Goal: Transaction & Acquisition: Purchase product/service

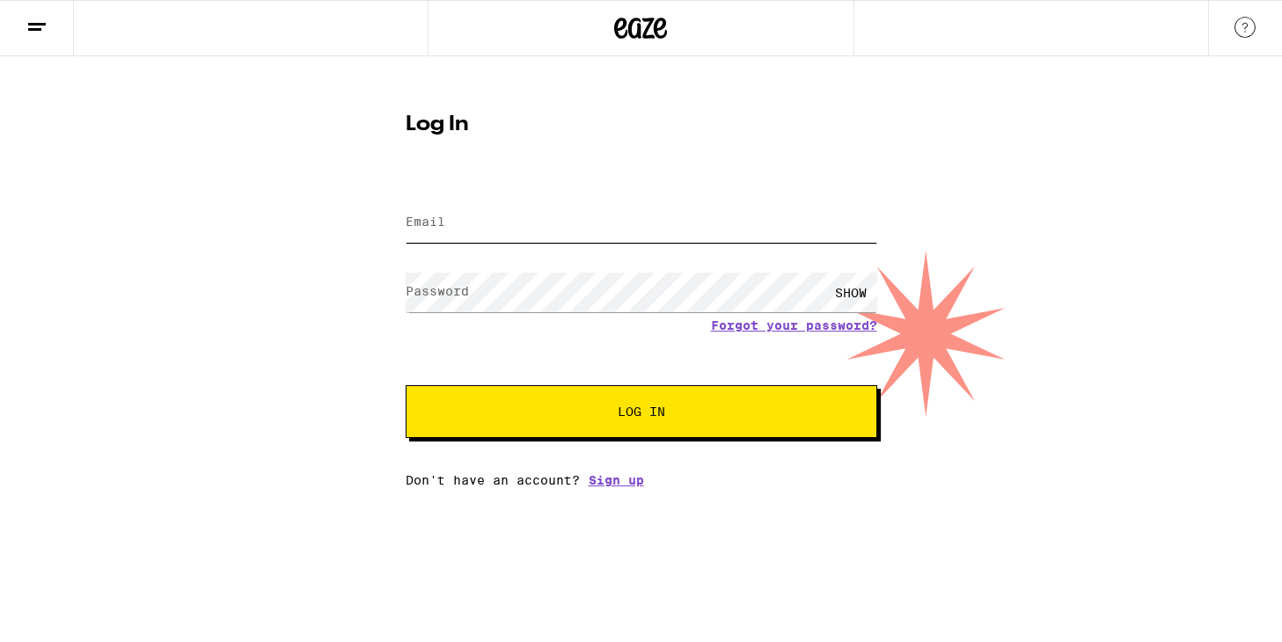
click at [465, 230] on input "Email" at bounding box center [641, 223] width 471 height 40
type input "[PERSON_NAME][EMAIL_ADDRESS][DOMAIN_NAME]"
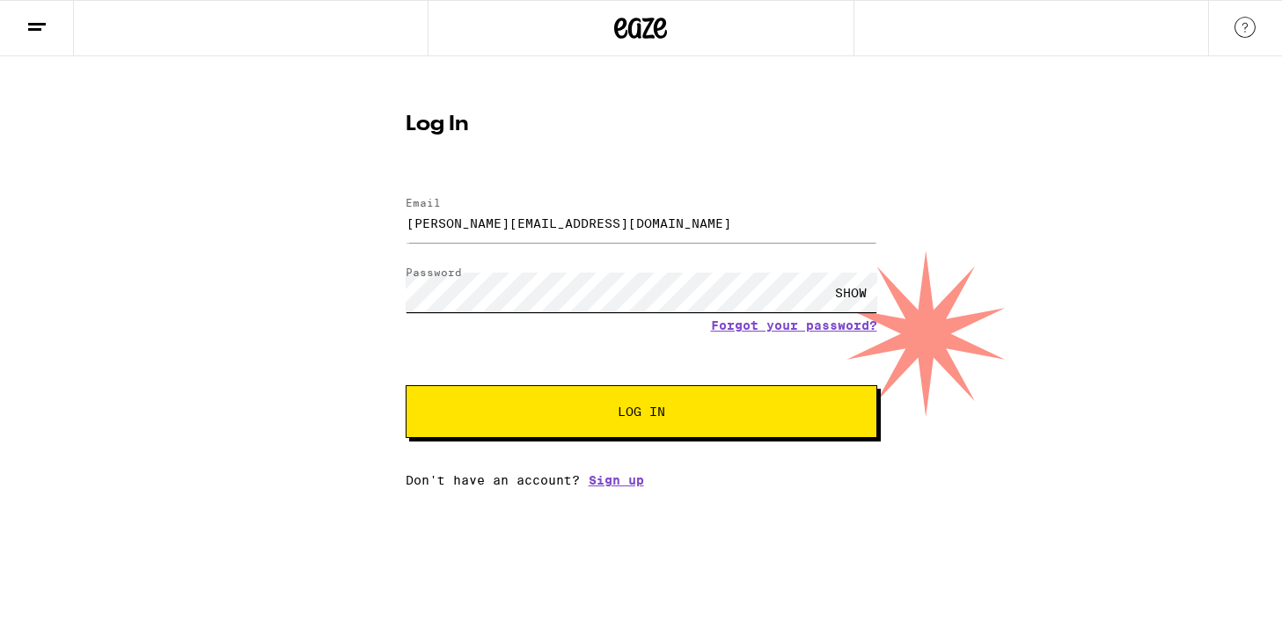
click at [406, 385] on button "Log In" at bounding box center [641, 411] width 471 height 53
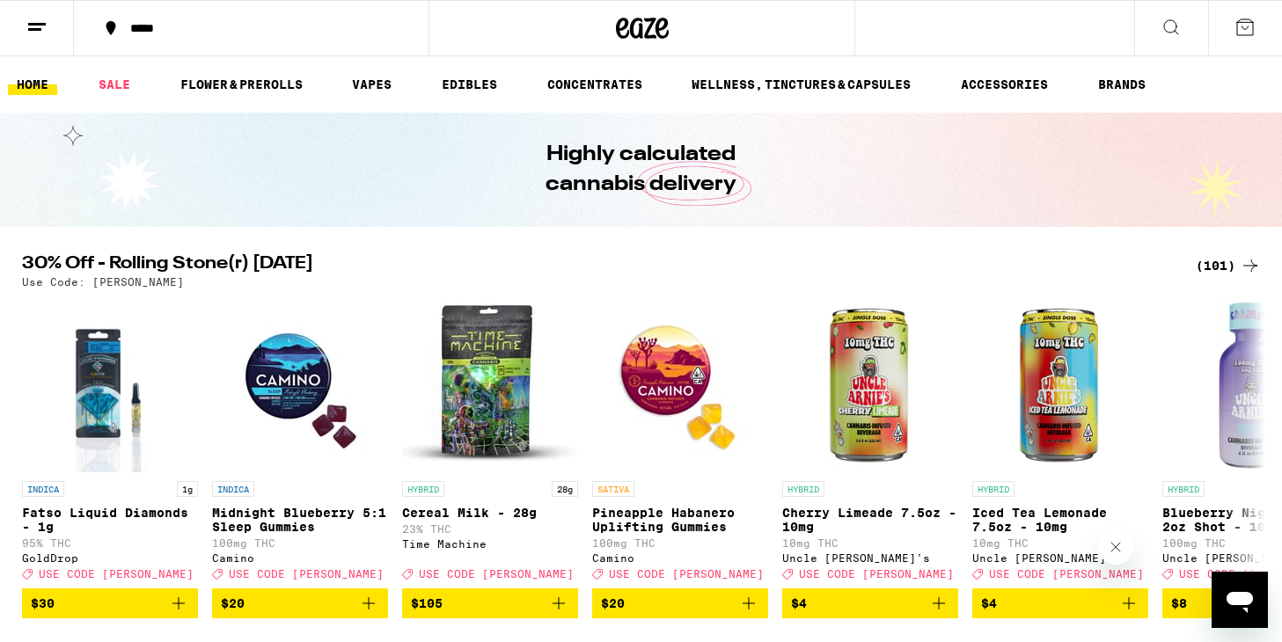
click at [159, 34] on div "*****" at bounding box center [261, 28] width 281 height 12
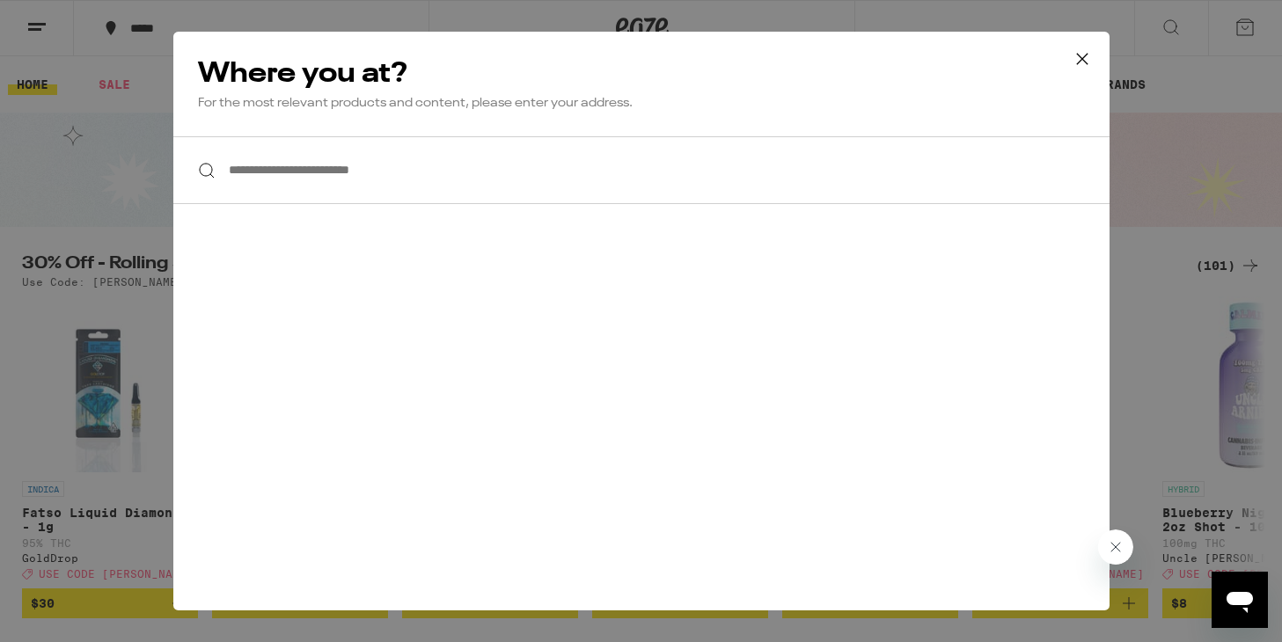
click at [317, 195] on input "**********" at bounding box center [641, 170] width 936 height 68
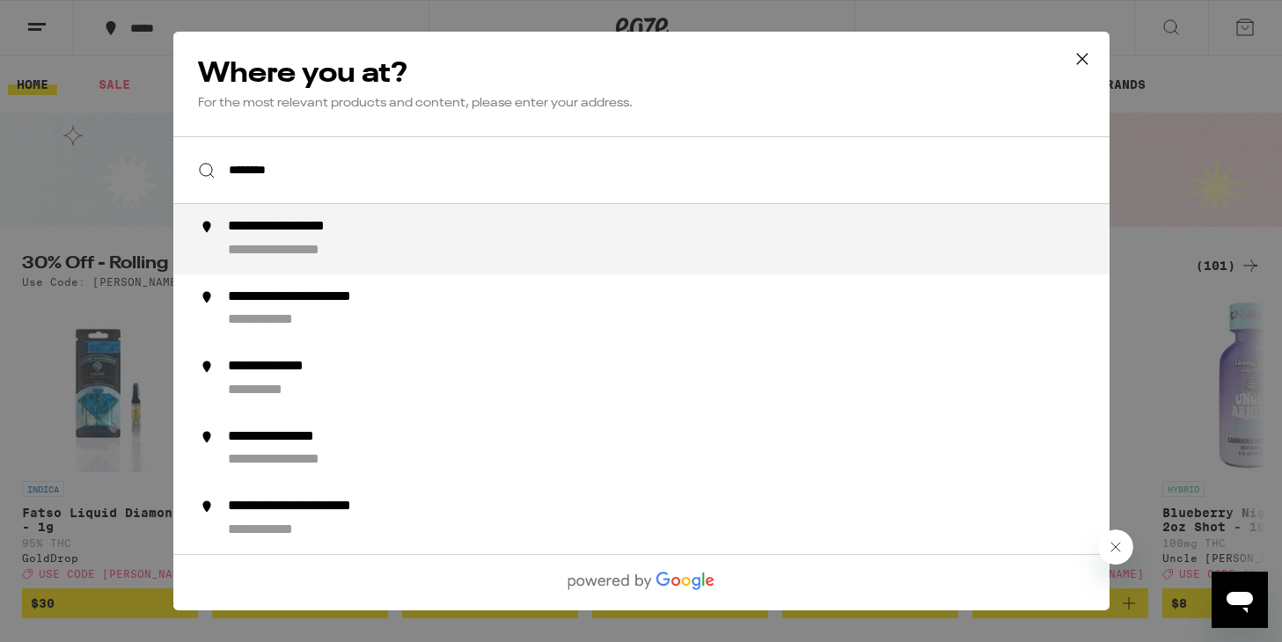
click at [322, 229] on div "**********" at bounding box center [309, 227] width 164 height 18
type input "**********"
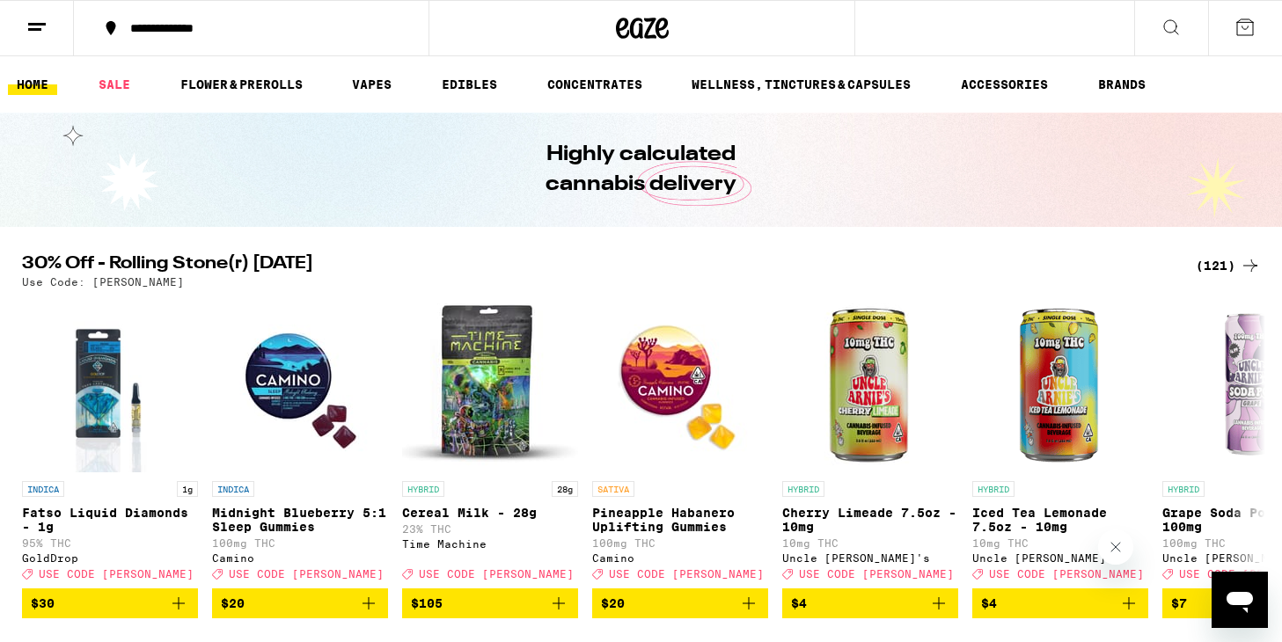
click at [1219, 264] on div "(121)" at bounding box center [1227, 265] width 65 height 21
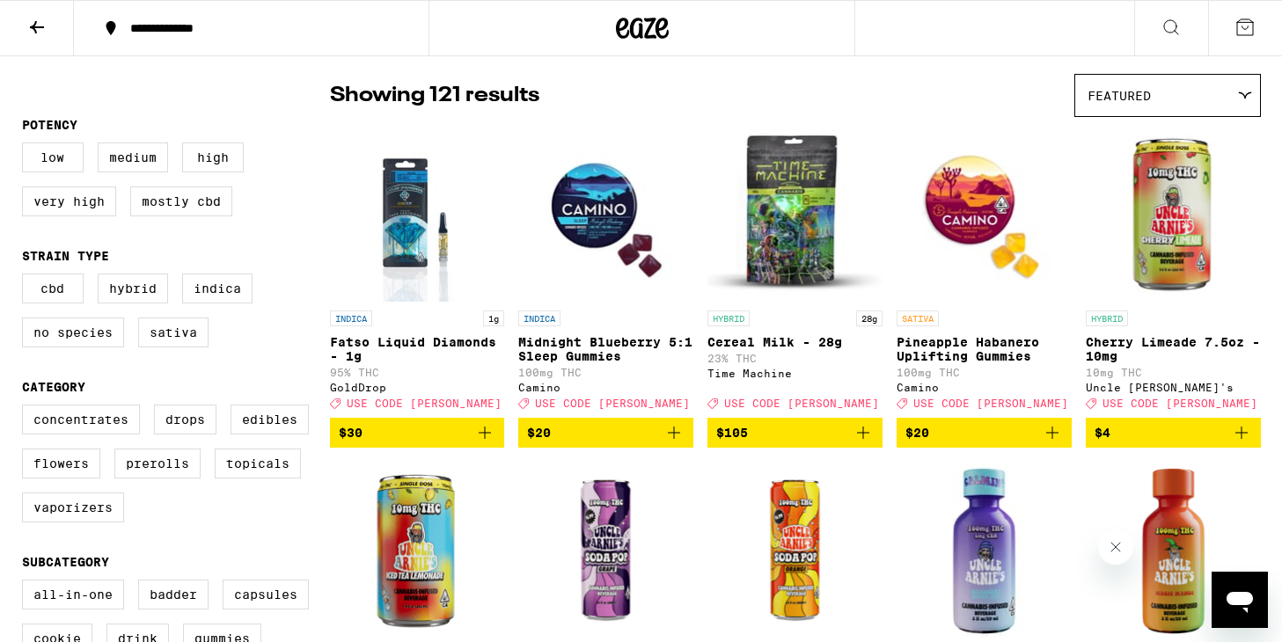
scroll to position [129, 0]
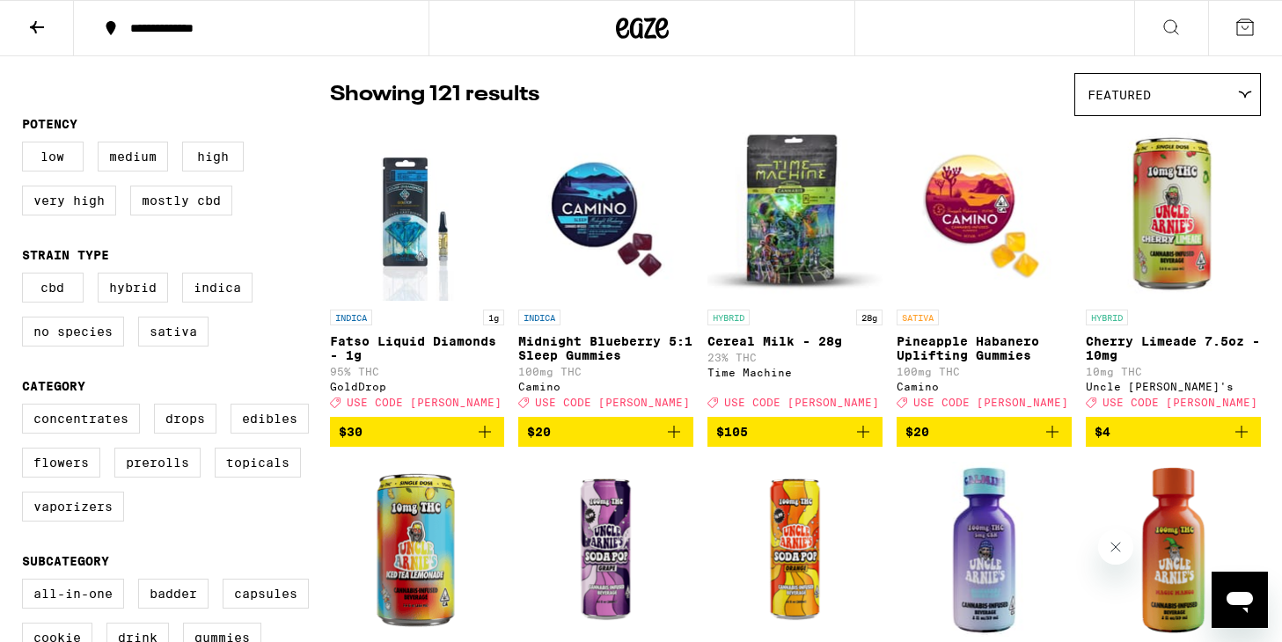
click at [1053, 438] on icon "Add to bag" at bounding box center [1052, 432] width 12 height 12
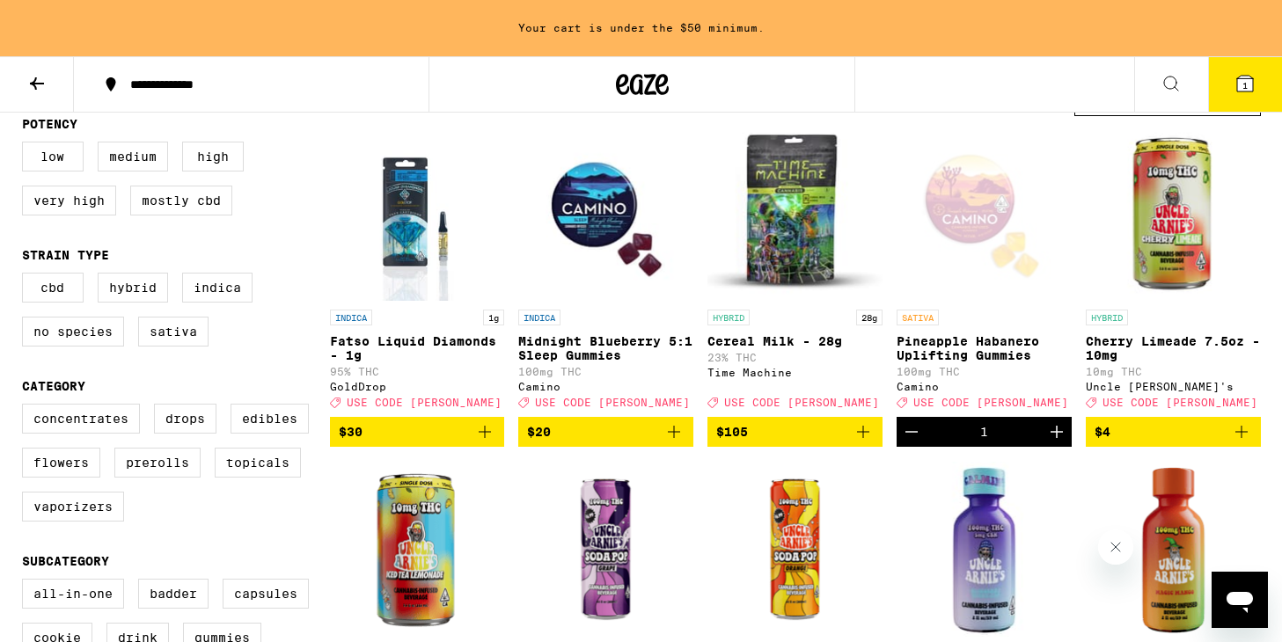
click at [675, 442] on icon "Add to bag" at bounding box center [673, 431] width 21 height 21
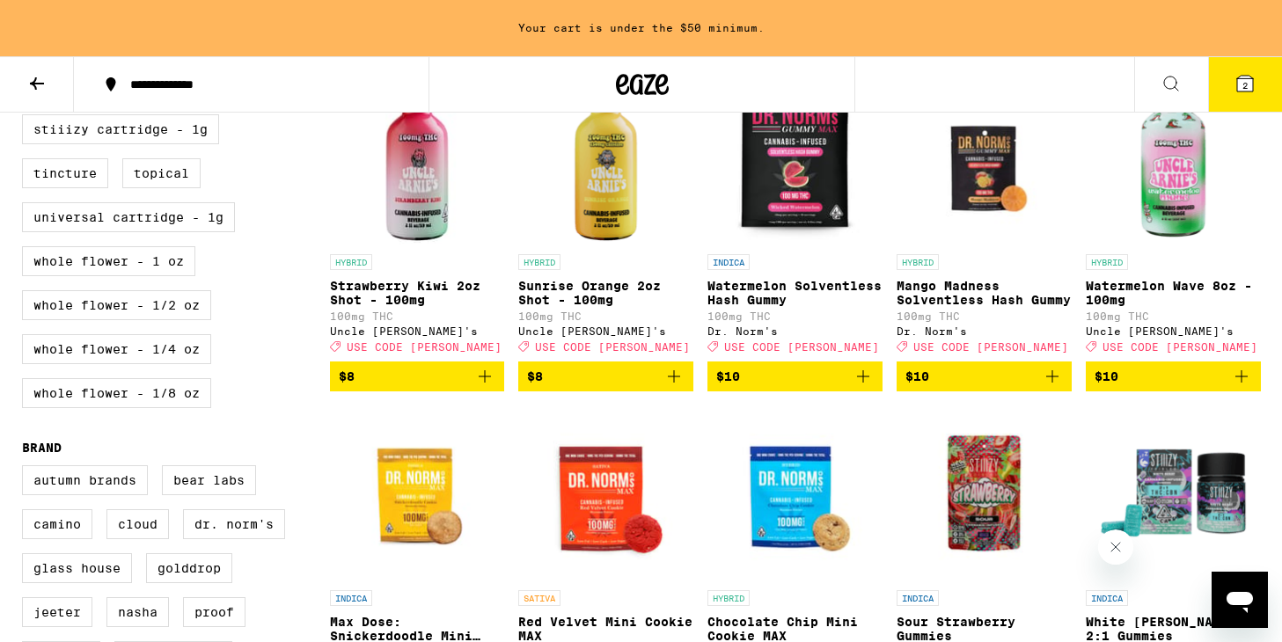
scroll to position [918, 0]
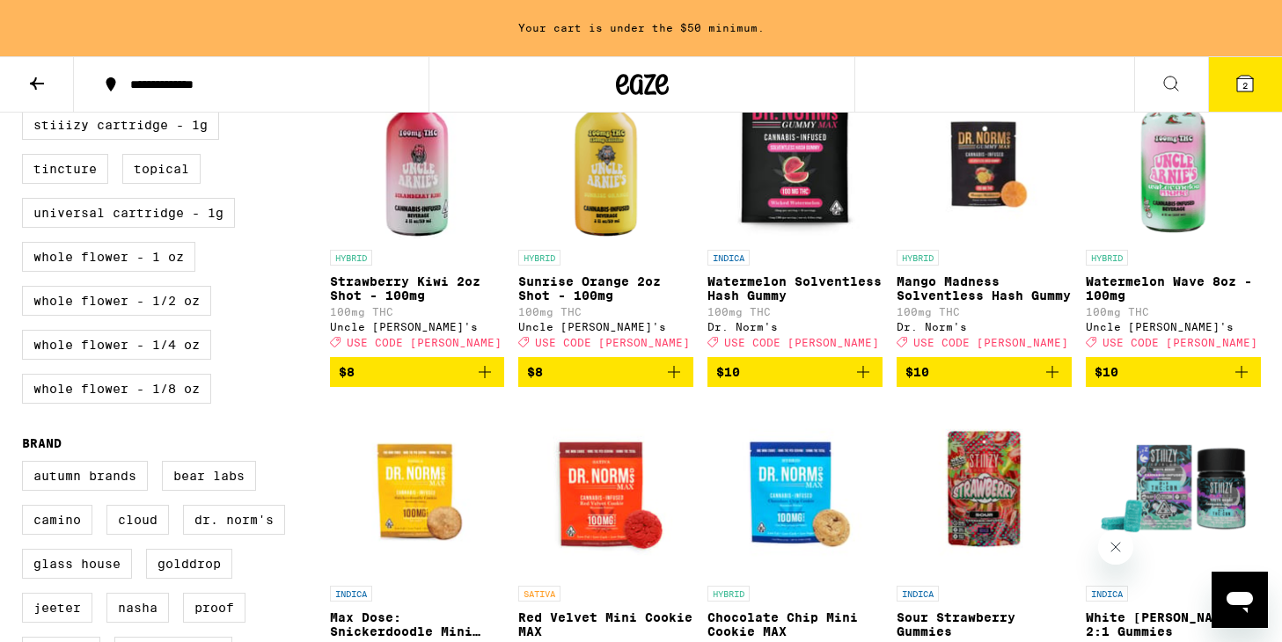
click at [1244, 383] on icon "Add to bag" at bounding box center [1241, 372] width 21 height 21
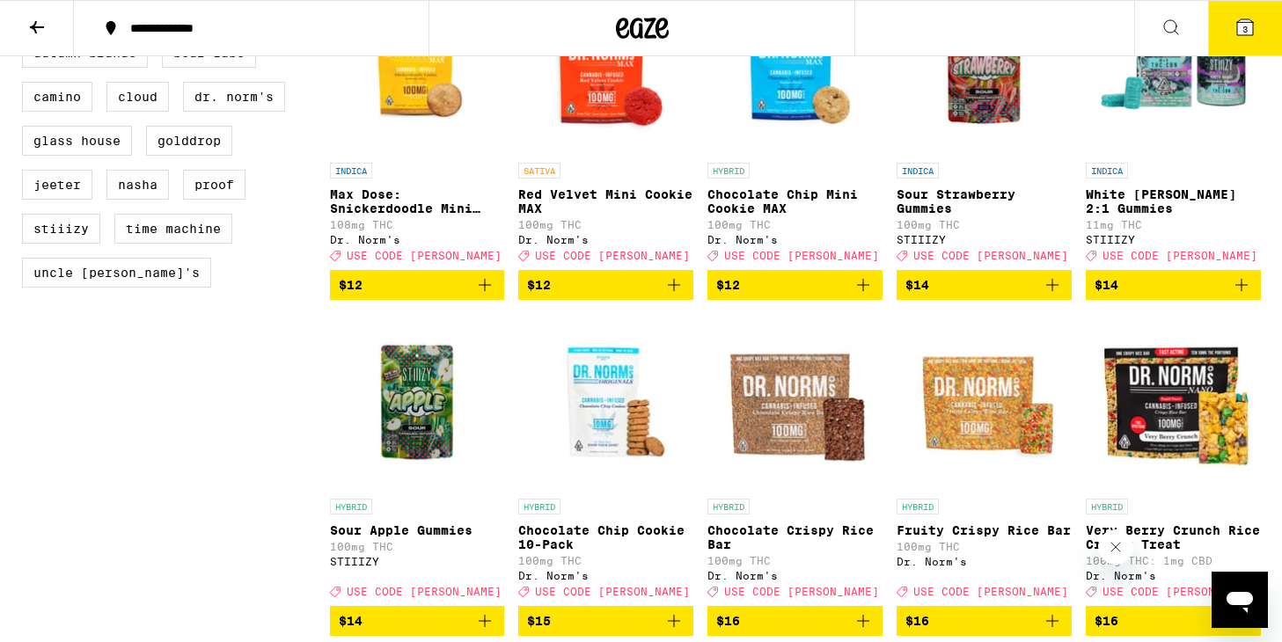
scroll to position [1290, 0]
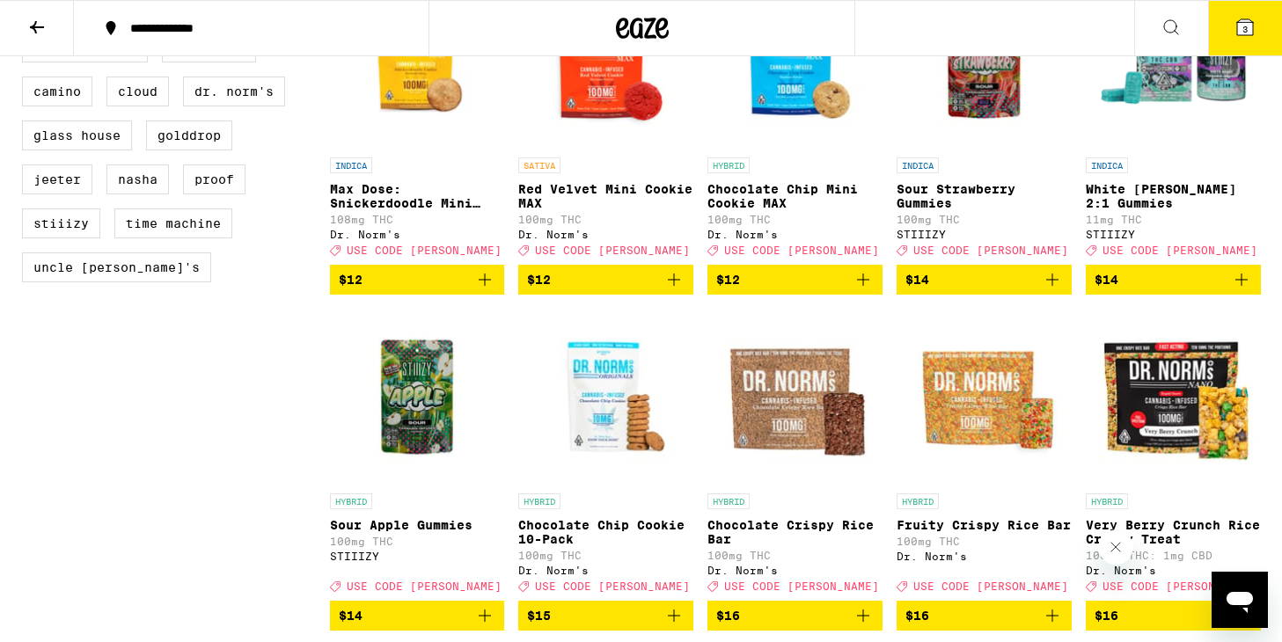
click at [1239, 290] on icon "Add to bag" at bounding box center [1241, 279] width 21 height 21
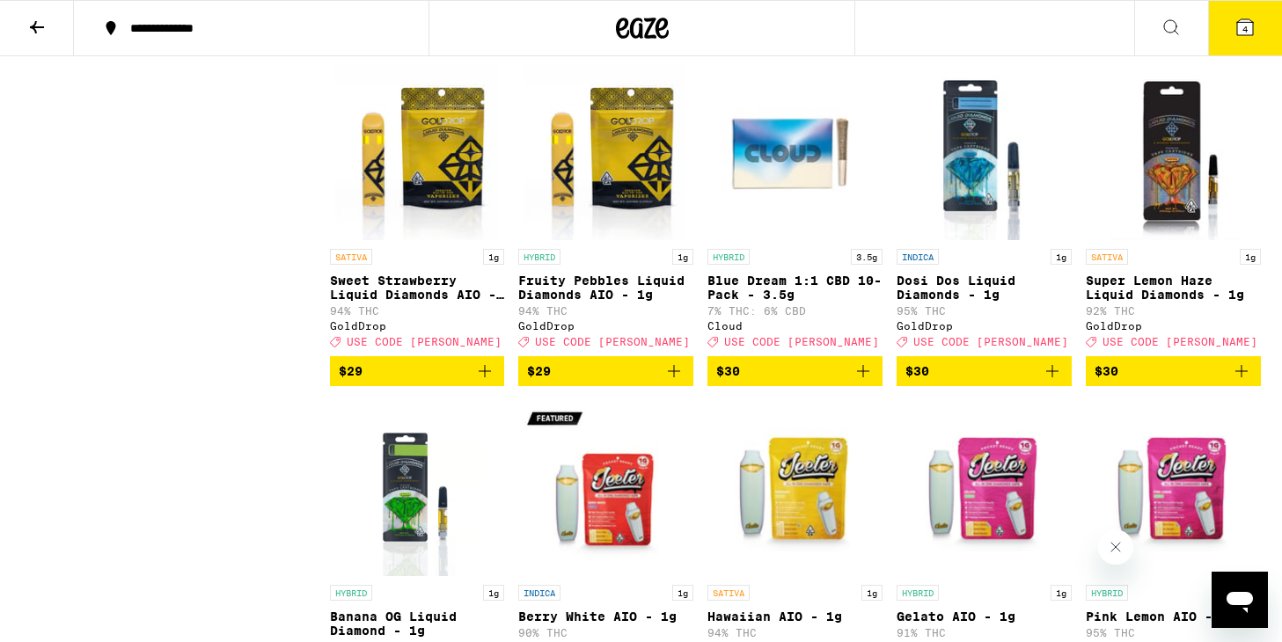
scroll to position [5221, 0]
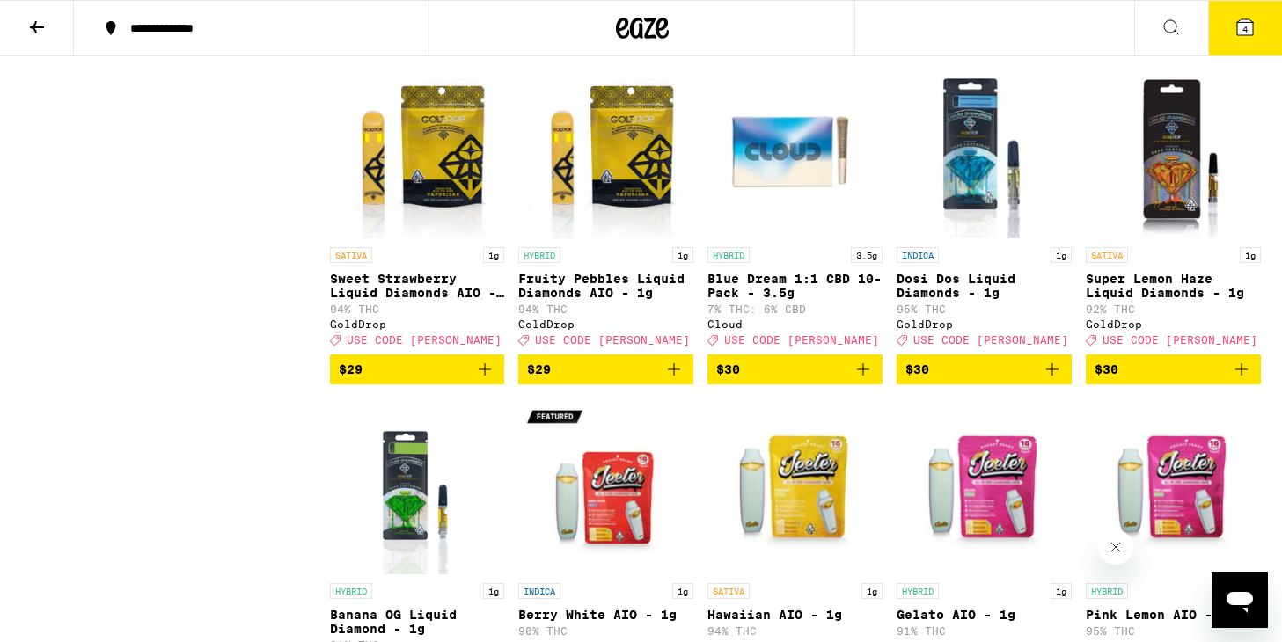
click at [862, 376] on icon "Add to bag" at bounding box center [863, 369] width 12 height 12
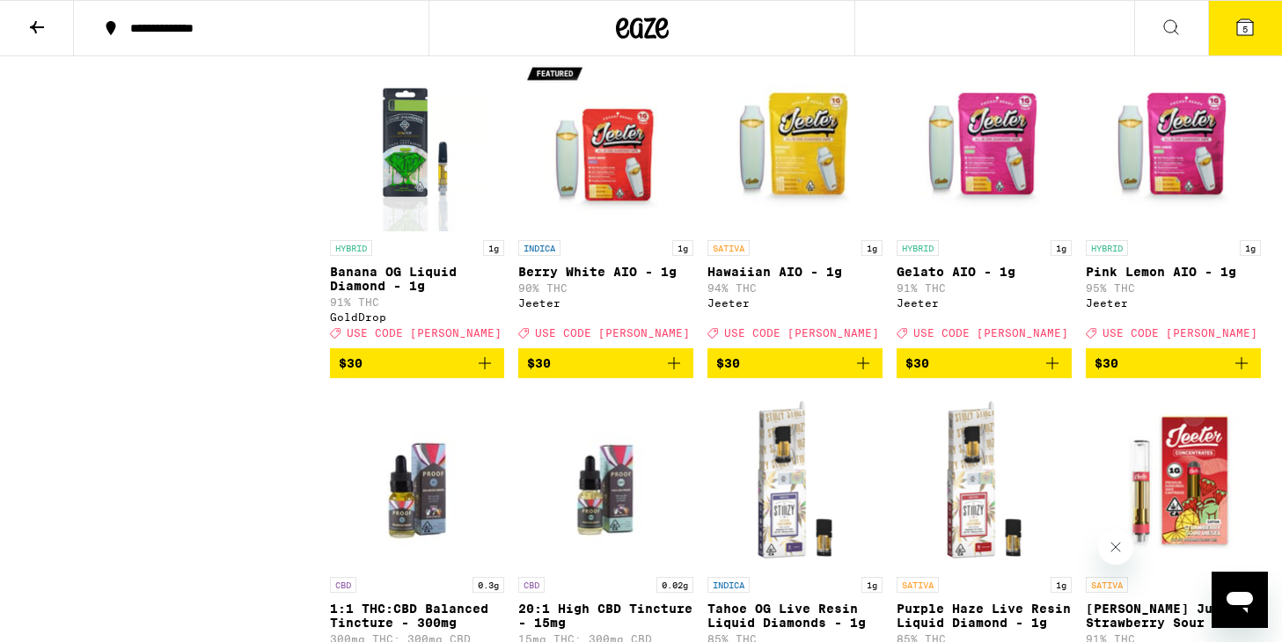
scroll to position [5566, 0]
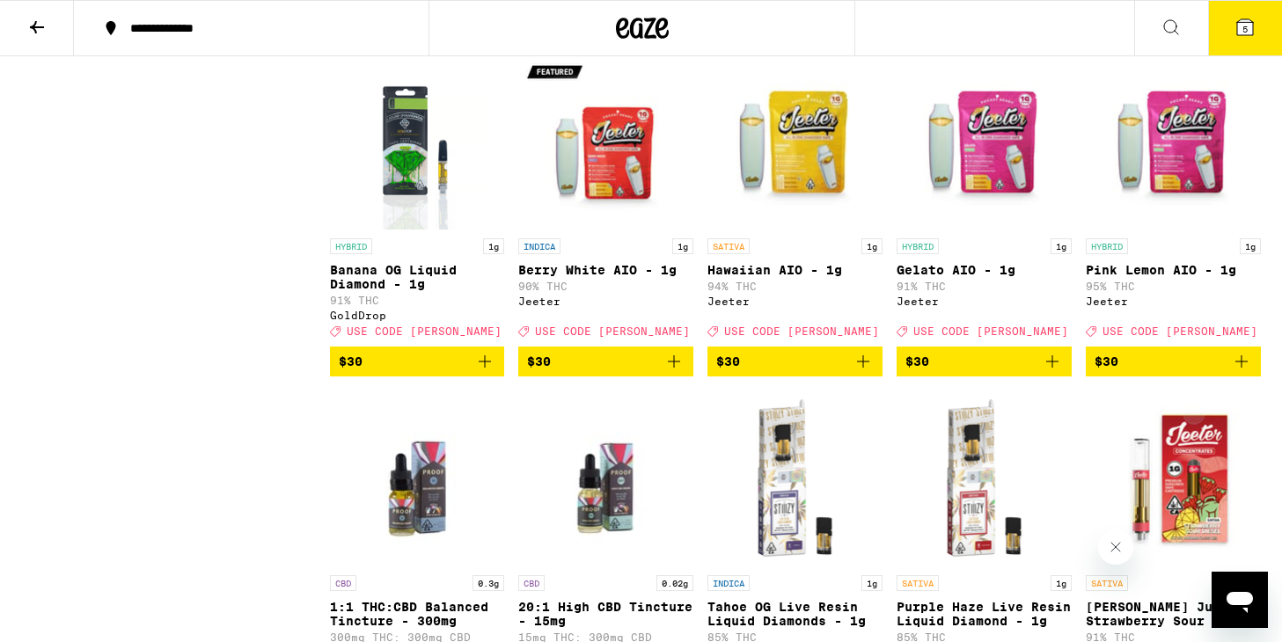
click at [678, 372] on icon "Add to bag" at bounding box center [673, 361] width 21 height 21
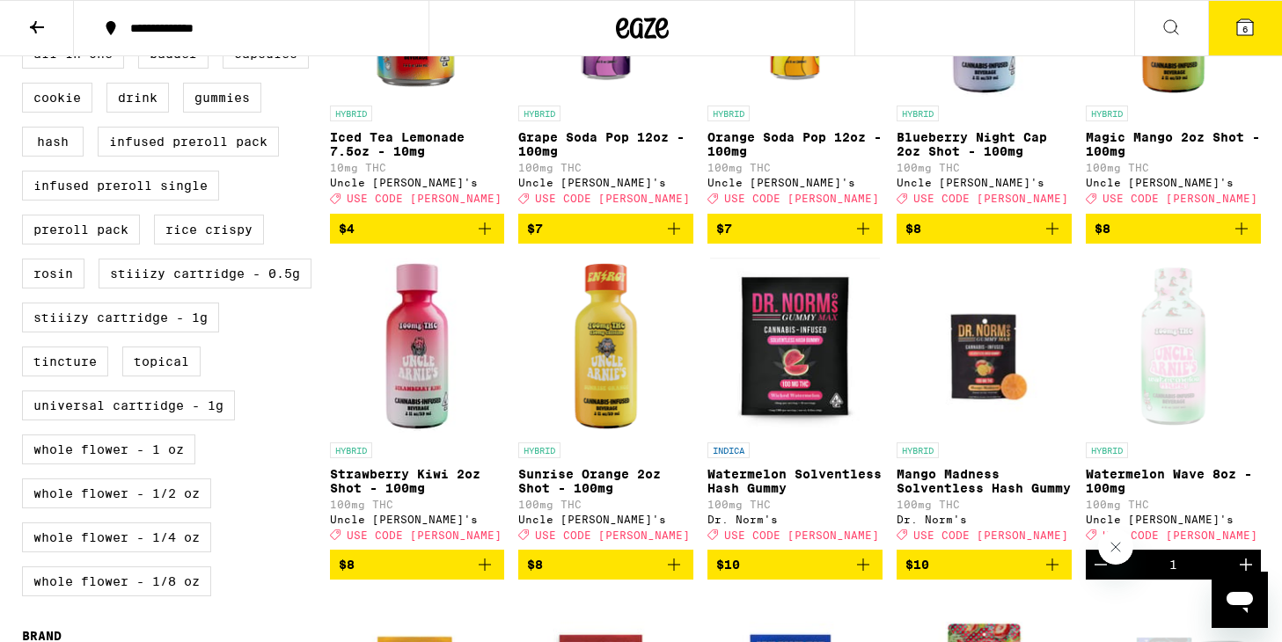
scroll to position [0, 0]
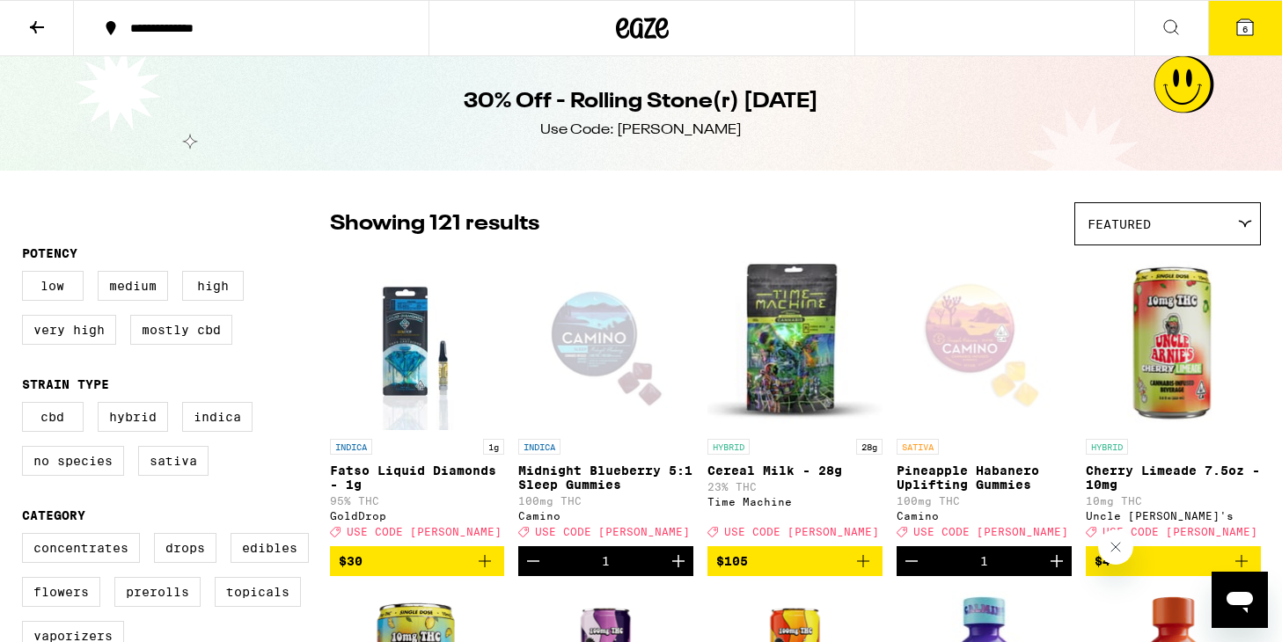
click at [35, 26] on icon at bounding box center [36, 27] width 21 height 21
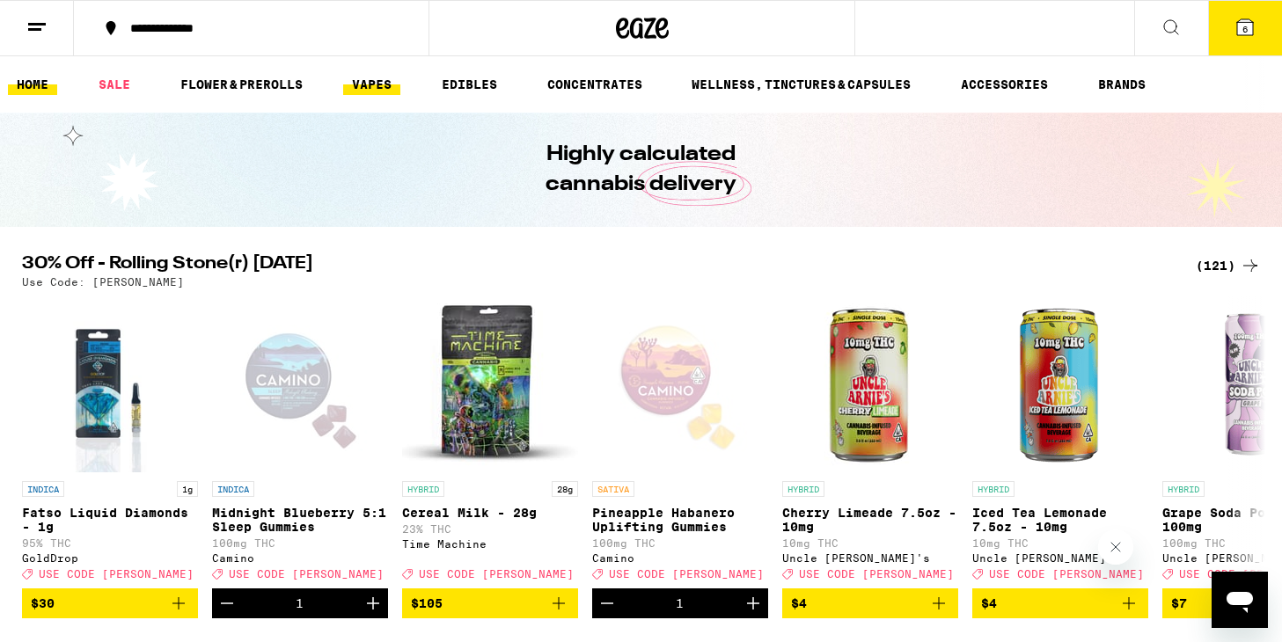
click at [386, 84] on link "VAPES" at bounding box center [371, 84] width 57 height 21
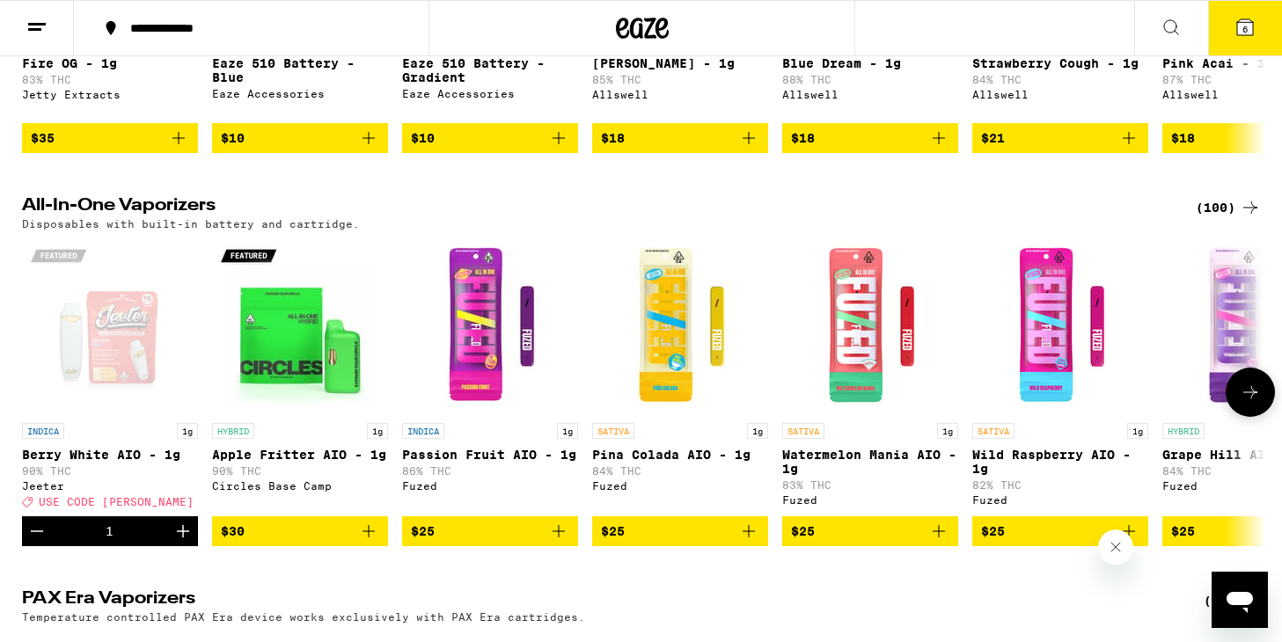
scroll to position [827, 0]
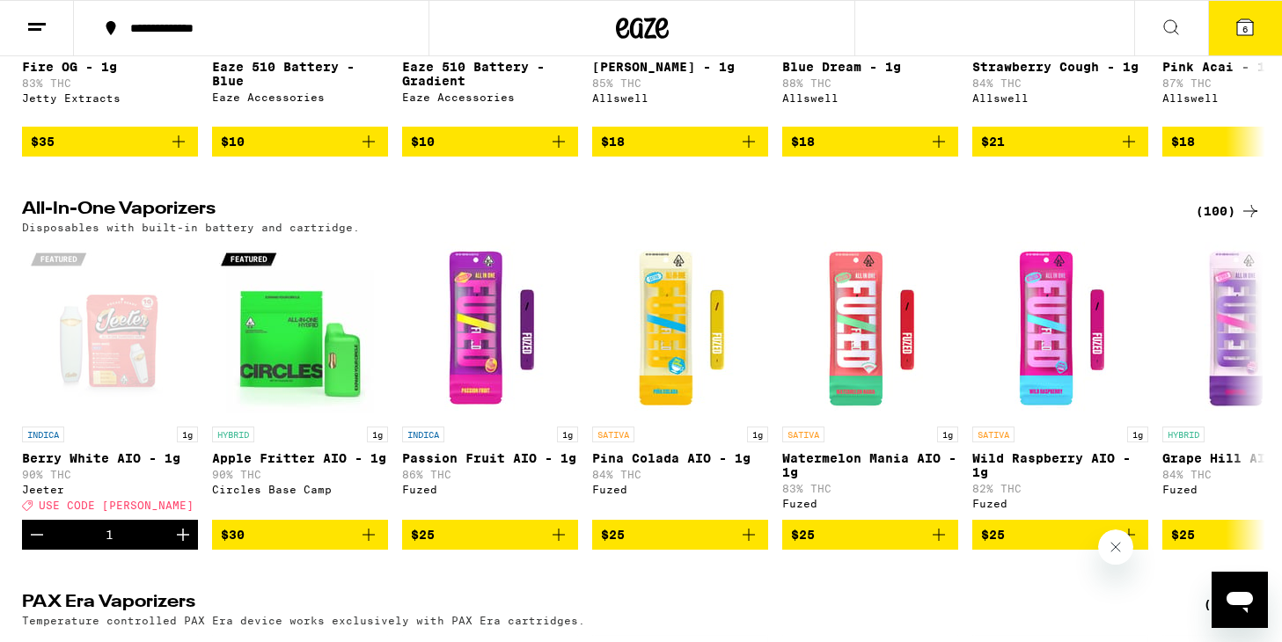
click at [1207, 222] on div "(100)" at bounding box center [1227, 211] width 65 height 21
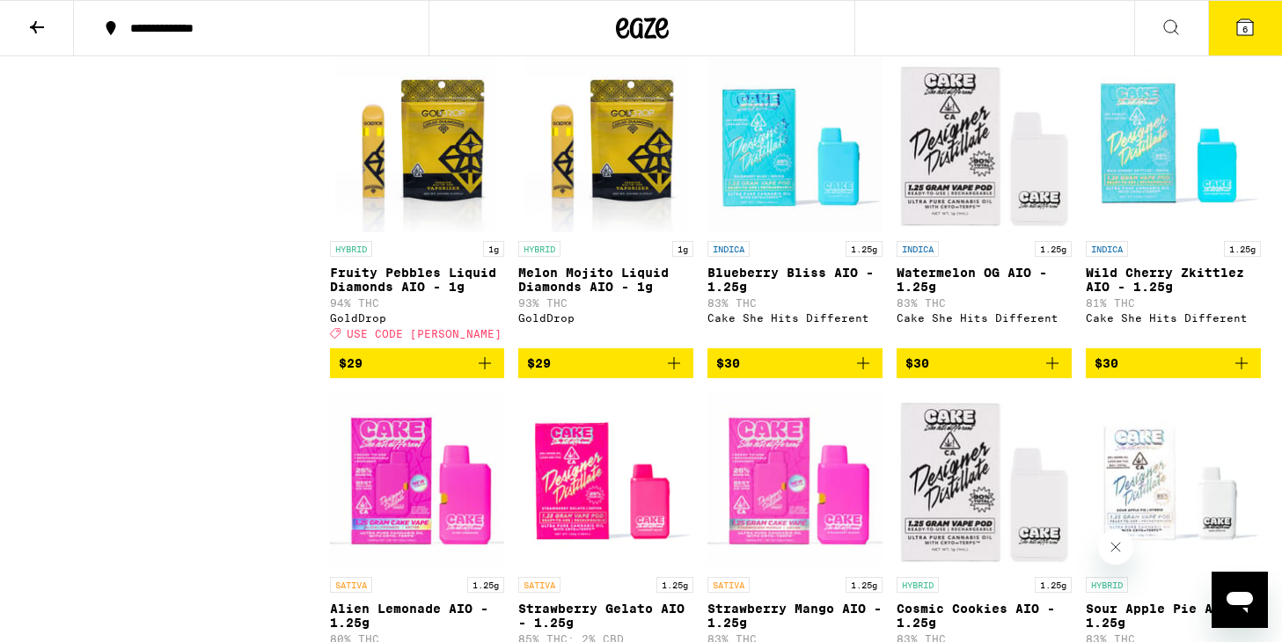
scroll to position [1498, 0]
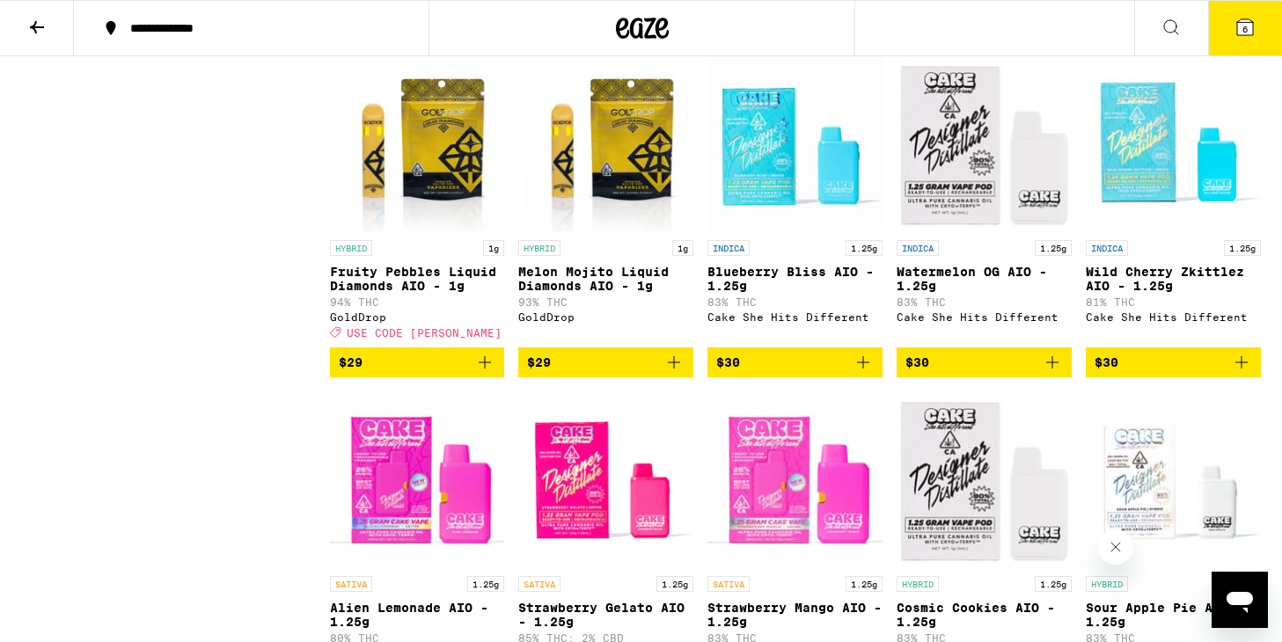
click at [859, 373] on icon "Add to bag" at bounding box center [862, 362] width 21 height 21
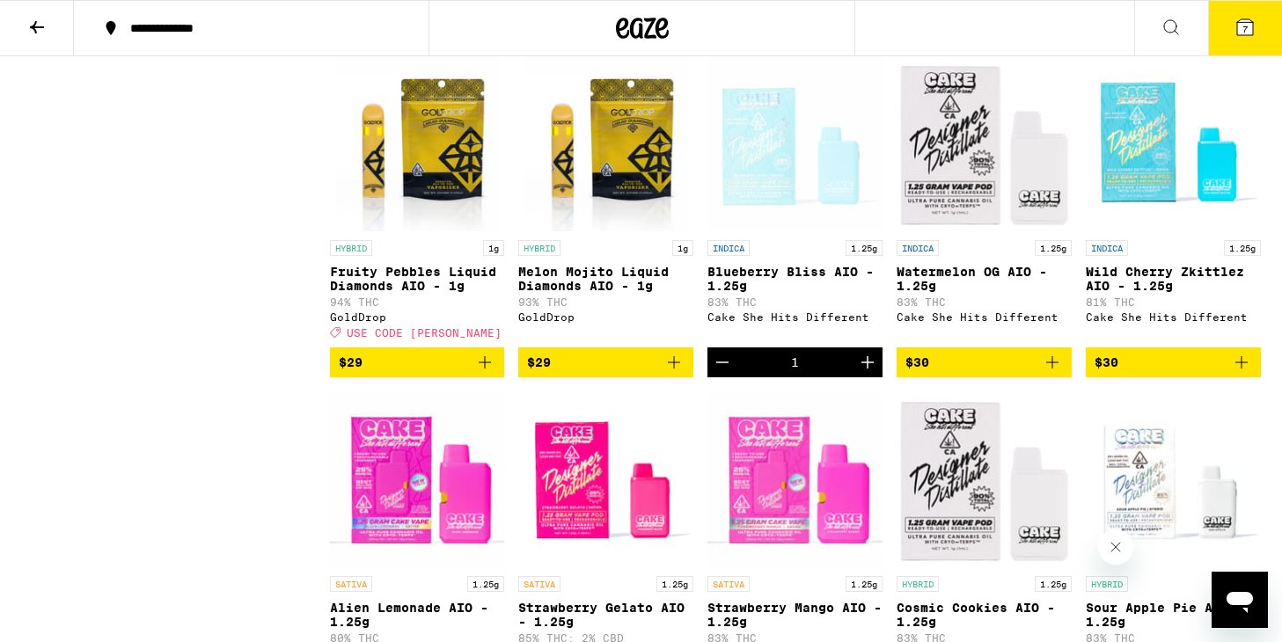
click at [1053, 373] on icon "Add to bag" at bounding box center [1051, 362] width 21 height 21
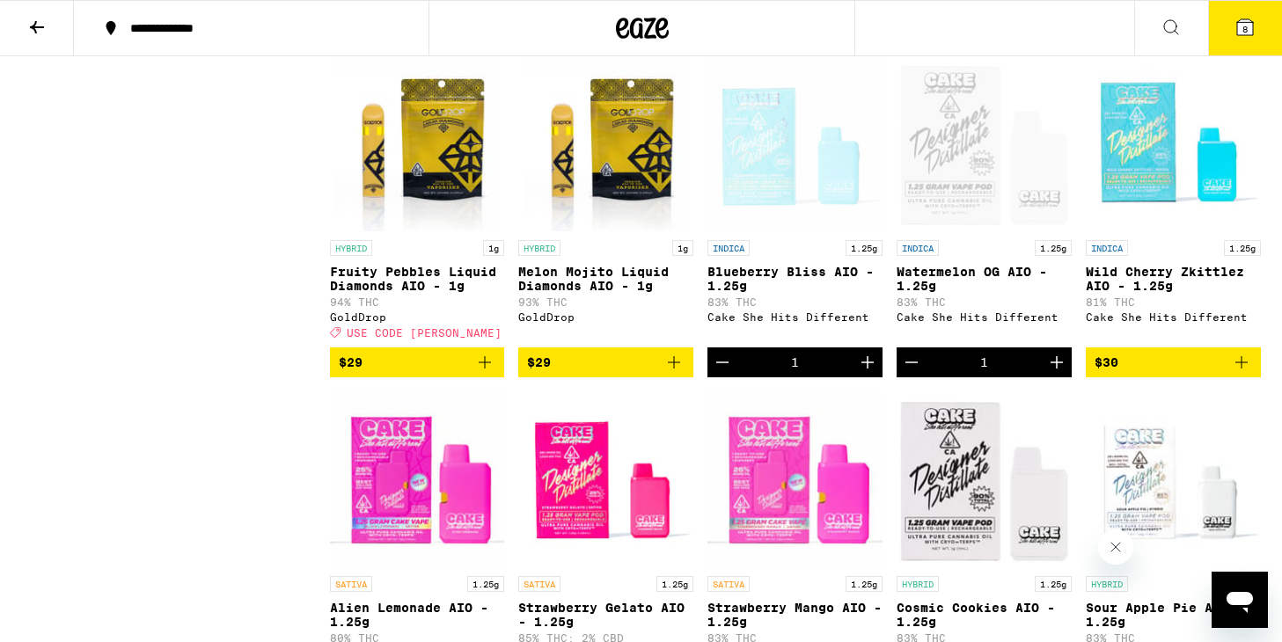
click at [956, 160] on div "Open page for Watermelon OG AIO - 1.25g from Cake She Hits Different" at bounding box center [983, 143] width 175 height 176
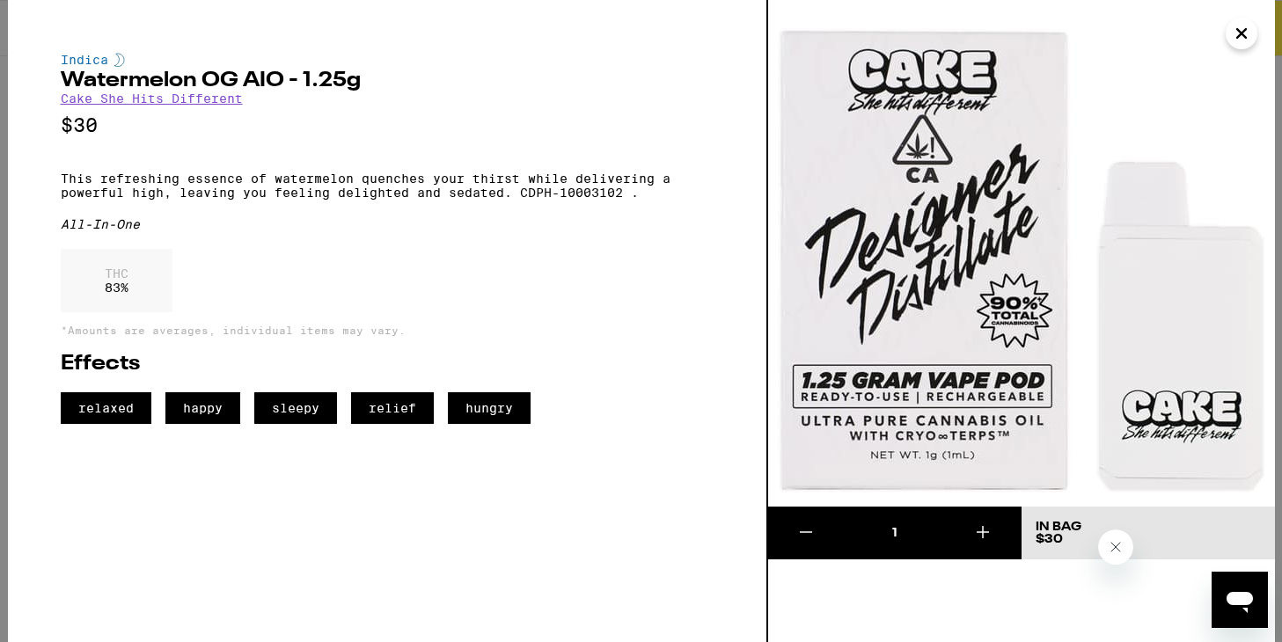
click at [1243, 34] on icon "Close" at bounding box center [1241, 33] width 21 height 26
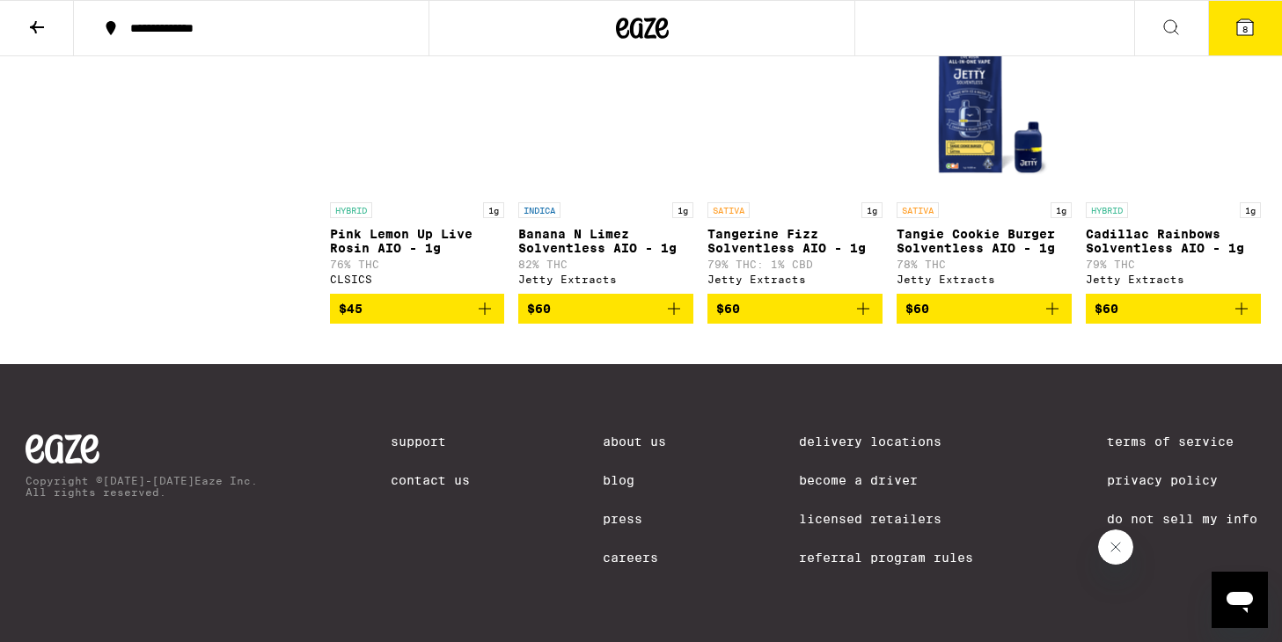
scroll to position [6569, 0]
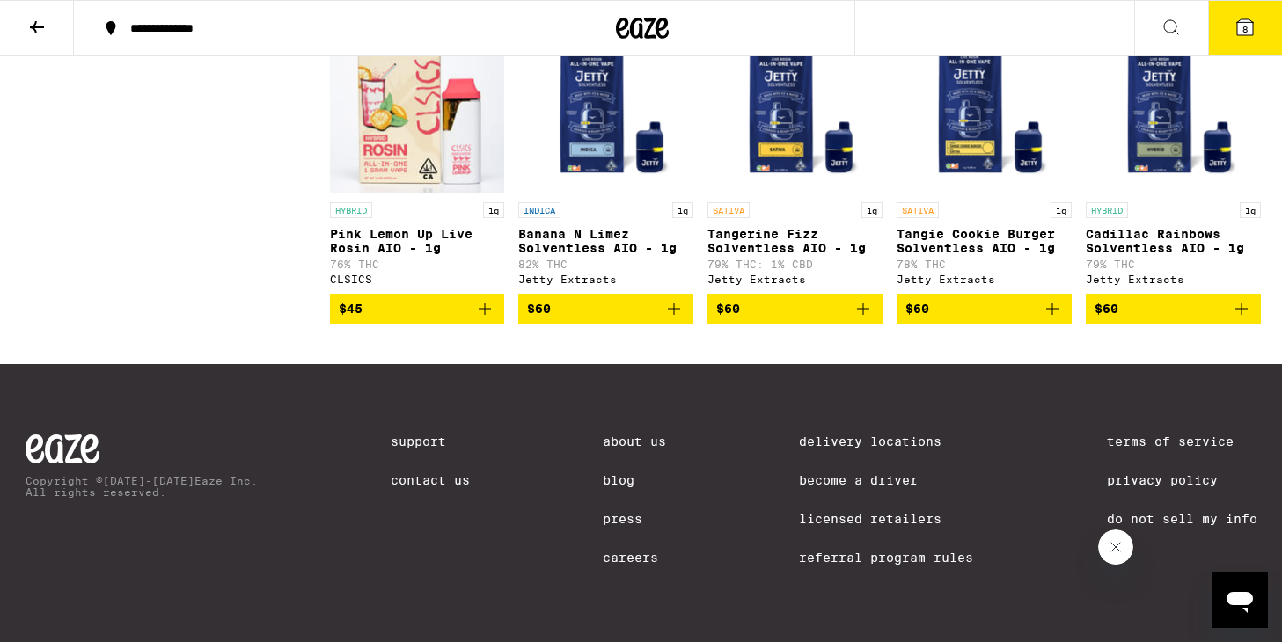
click at [1249, 32] on icon at bounding box center [1245, 27] width 16 height 16
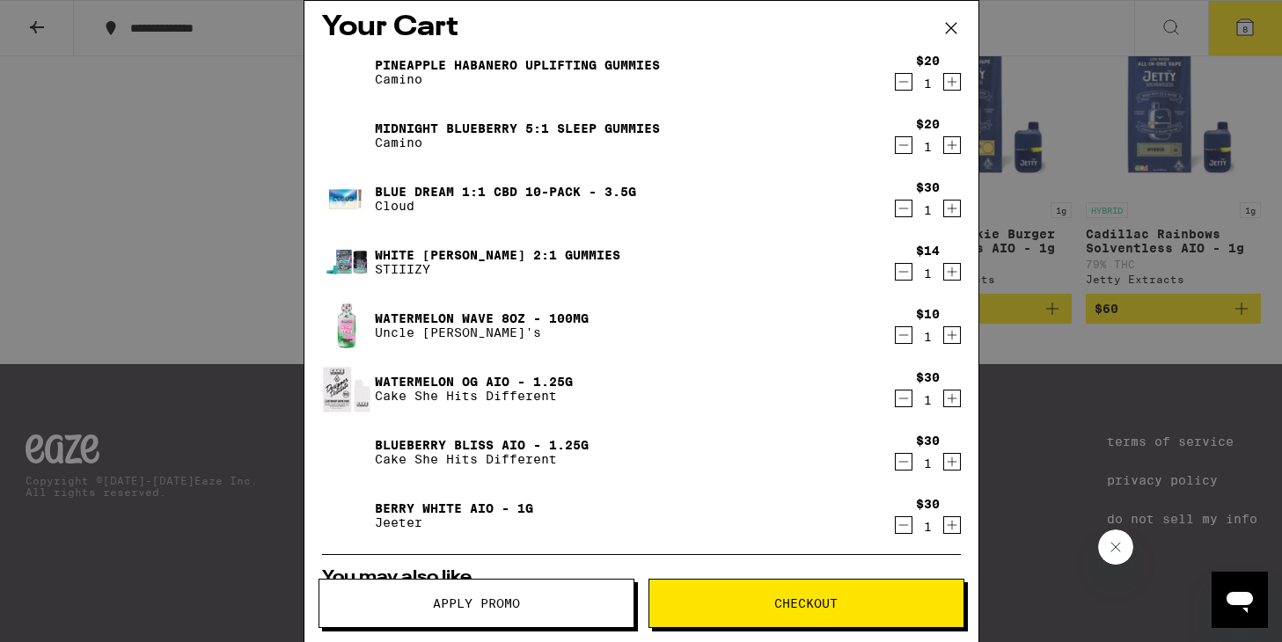
scroll to position [7, 0]
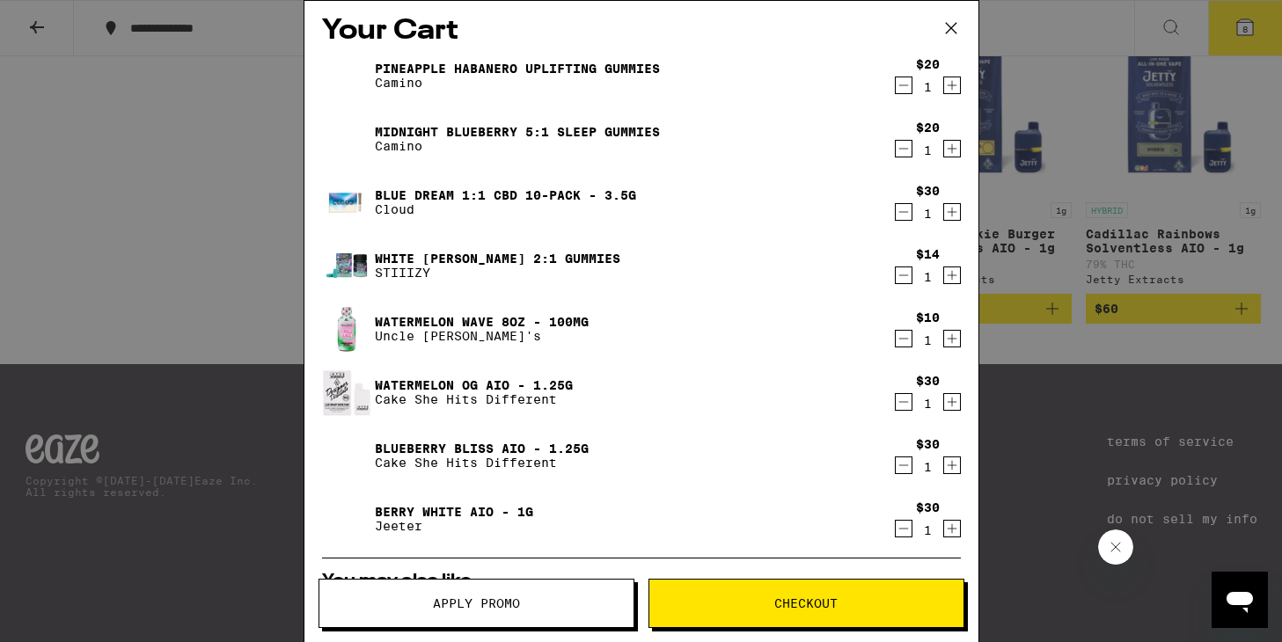
click at [900, 87] on icon "Decrement" at bounding box center [903, 85] width 16 height 21
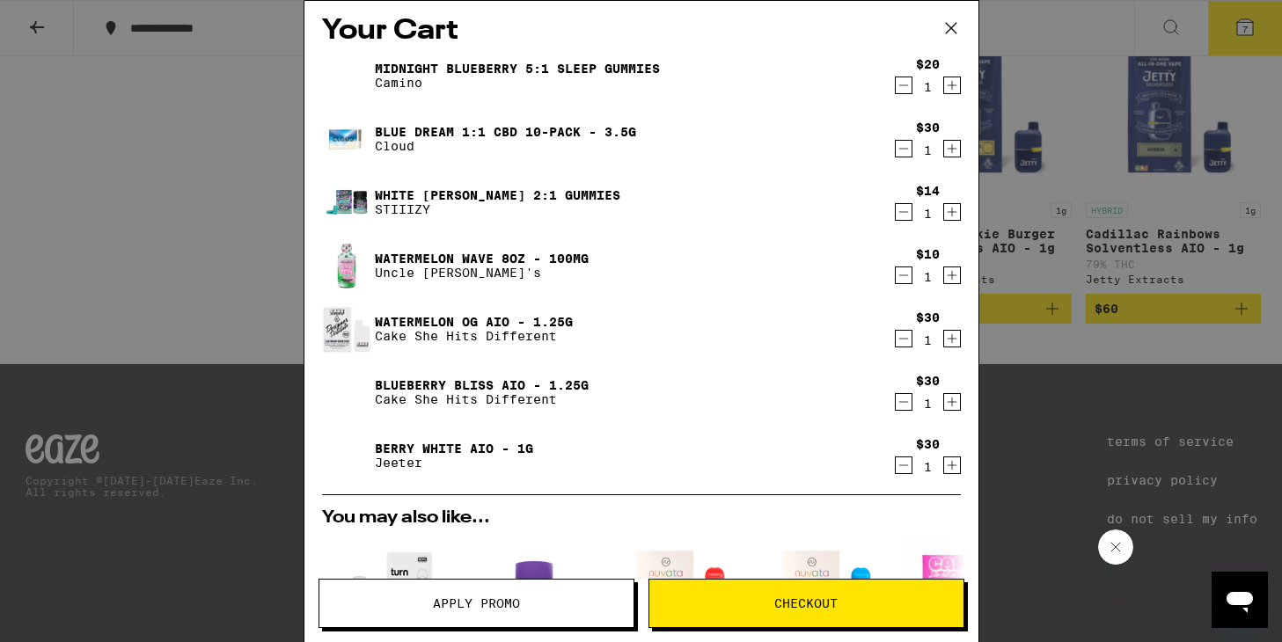
click at [901, 153] on icon "Decrement" at bounding box center [903, 148] width 16 height 21
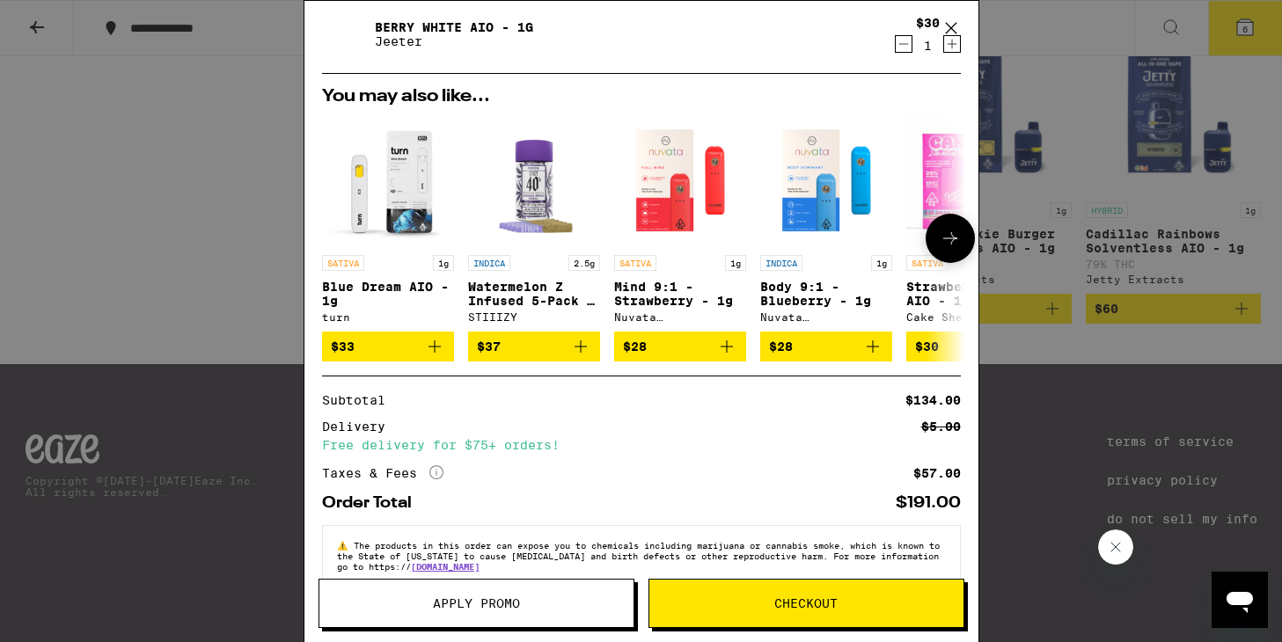
scroll to position [0, 0]
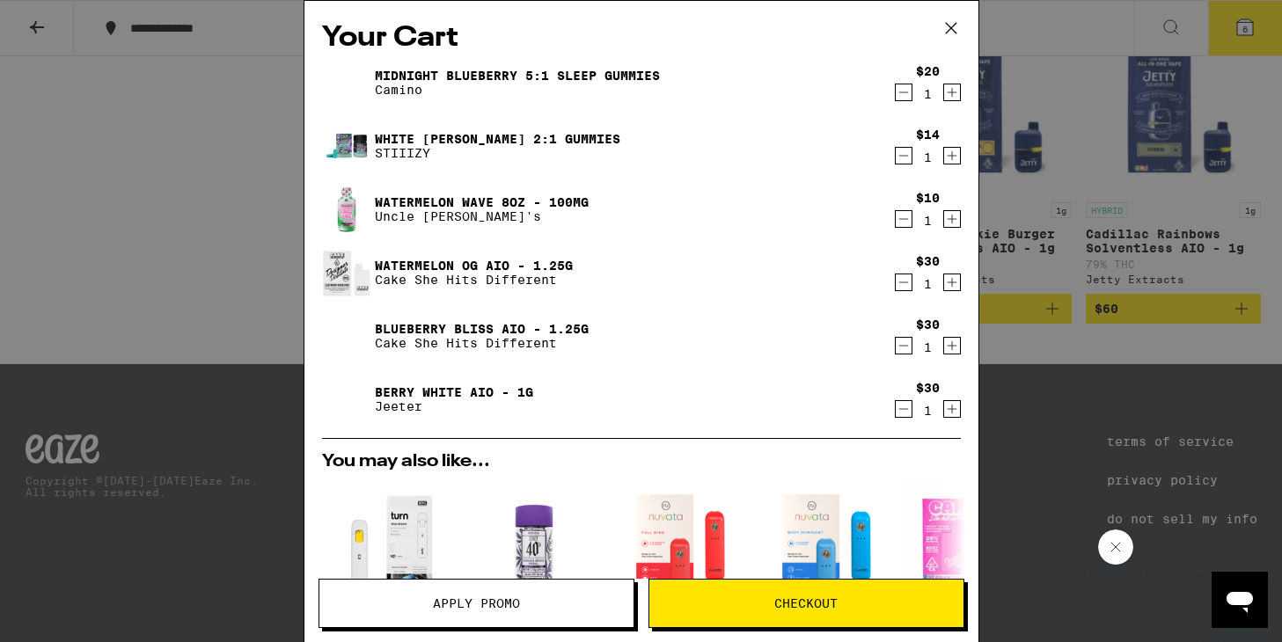
click at [904, 413] on icon "Decrement" at bounding box center [903, 408] width 16 height 21
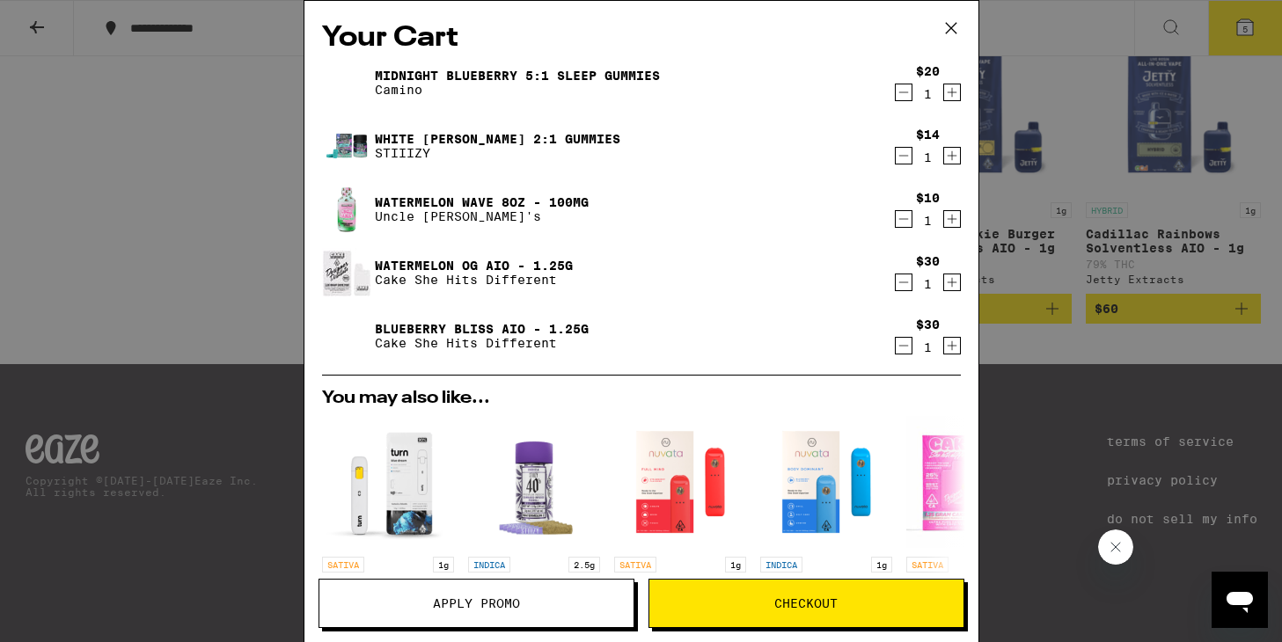
click at [951, 27] on icon at bounding box center [950, 28] width 11 height 11
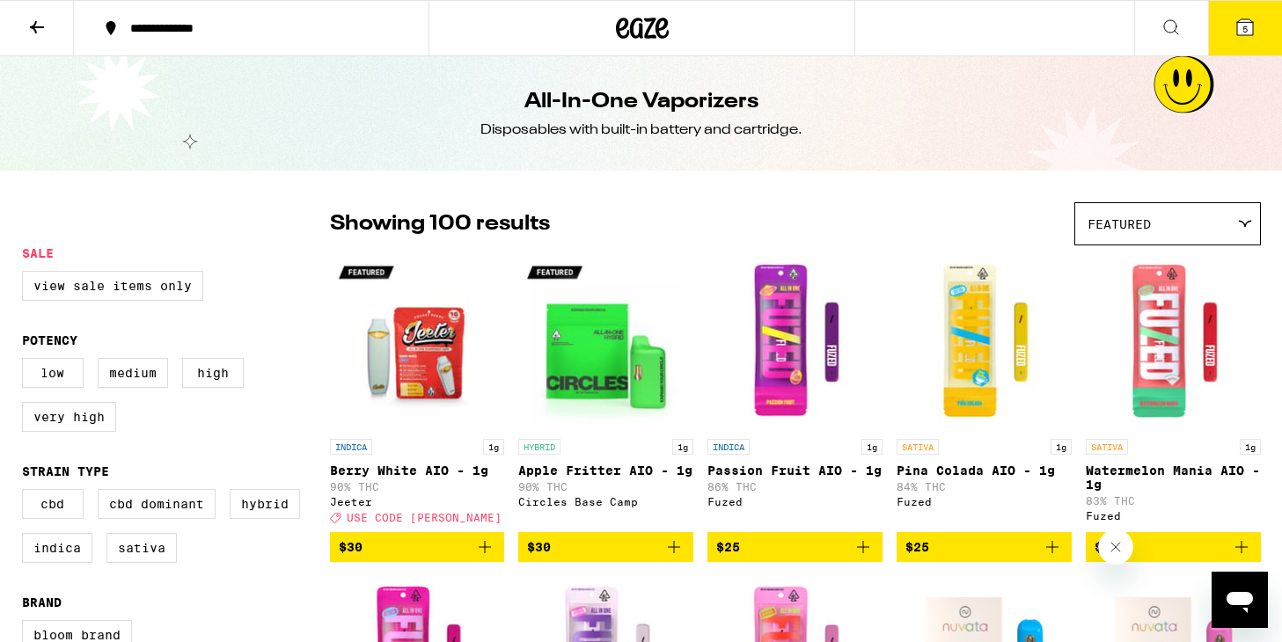
click at [33, 19] on icon at bounding box center [36, 27] width 21 height 21
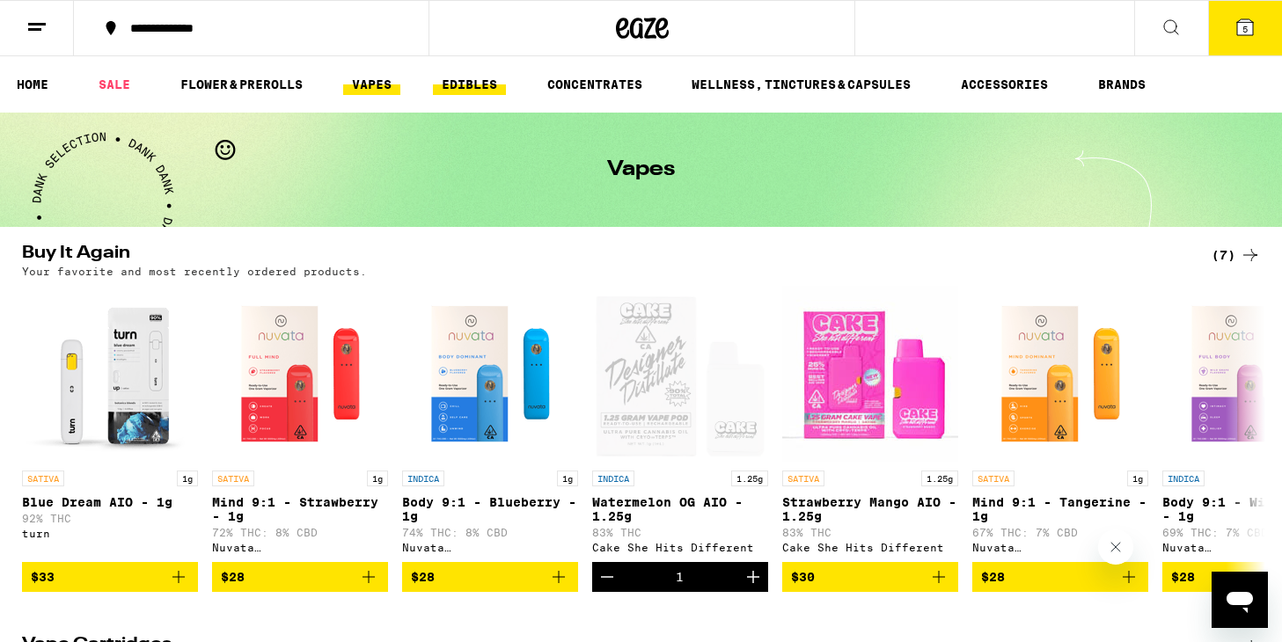
click at [459, 91] on link "EDIBLES" at bounding box center [469, 84] width 73 height 21
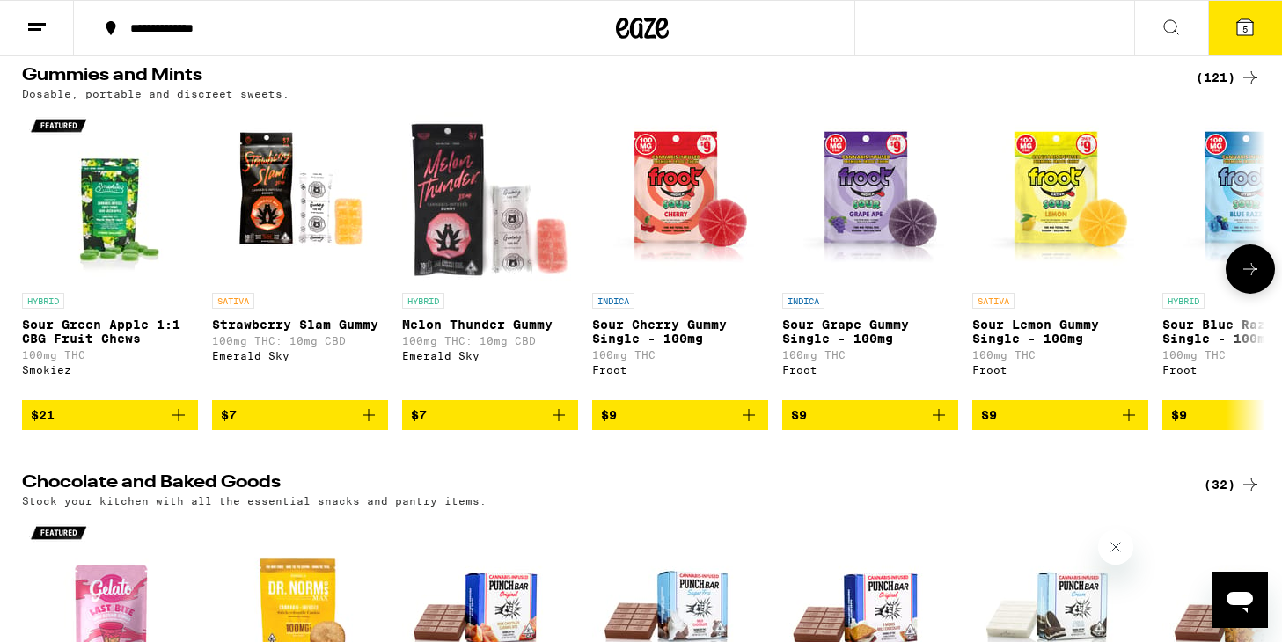
scroll to position [162, 0]
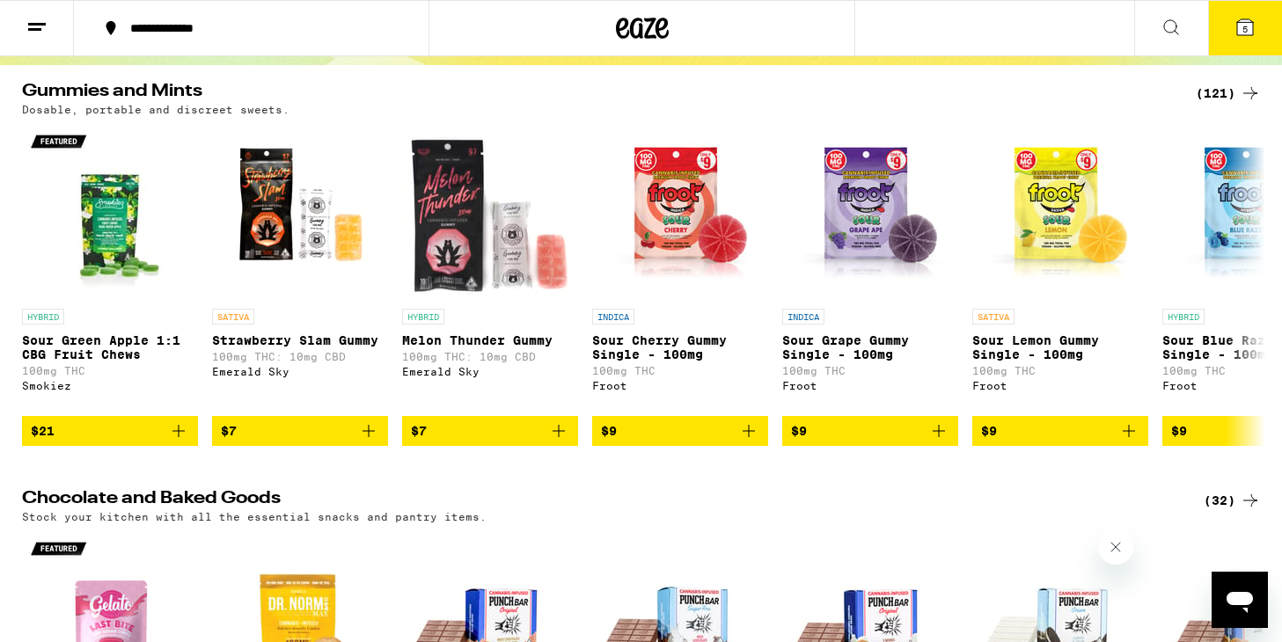
click at [1209, 93] on div "(121)" at bounding box center [1227, 93] width 65 height 21
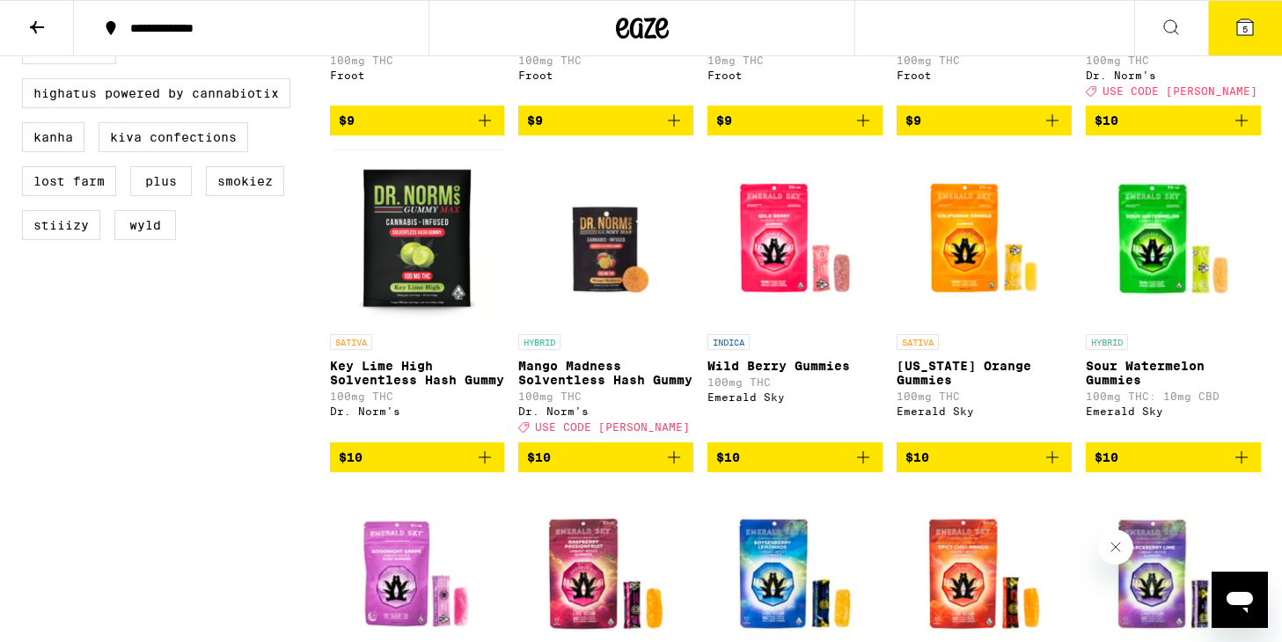
scroll to position [767, 0]
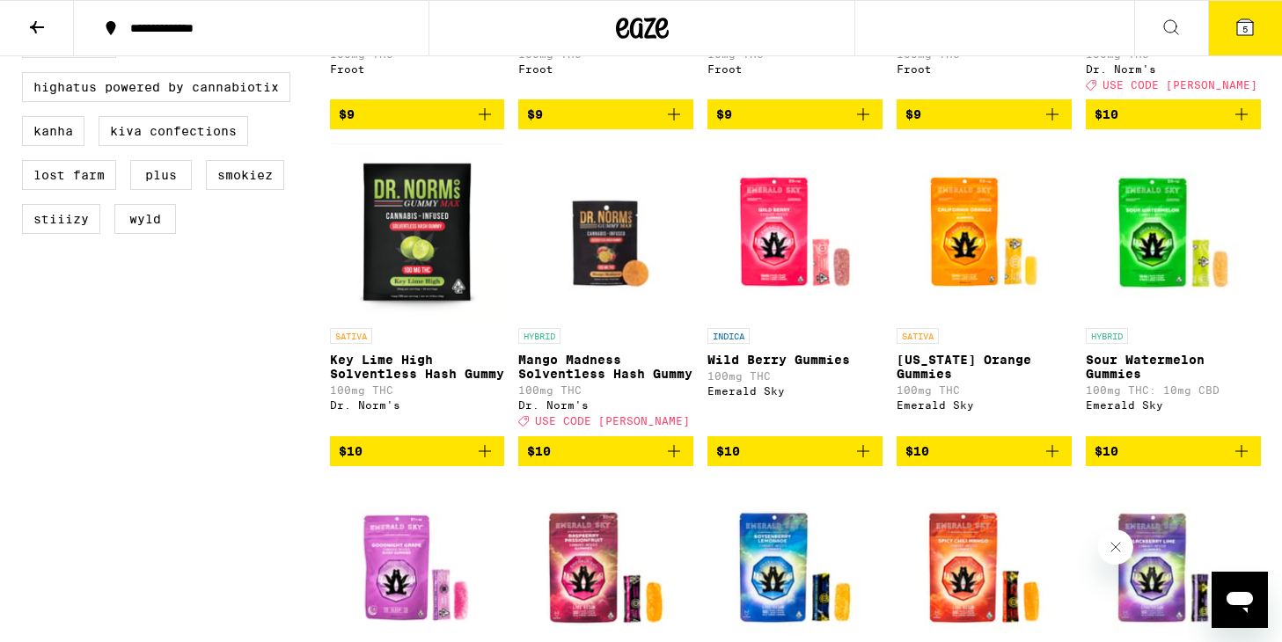
click at [1241, 462] on icon "Add to bag" at bounding box center [1241, 451] width 21 height 21
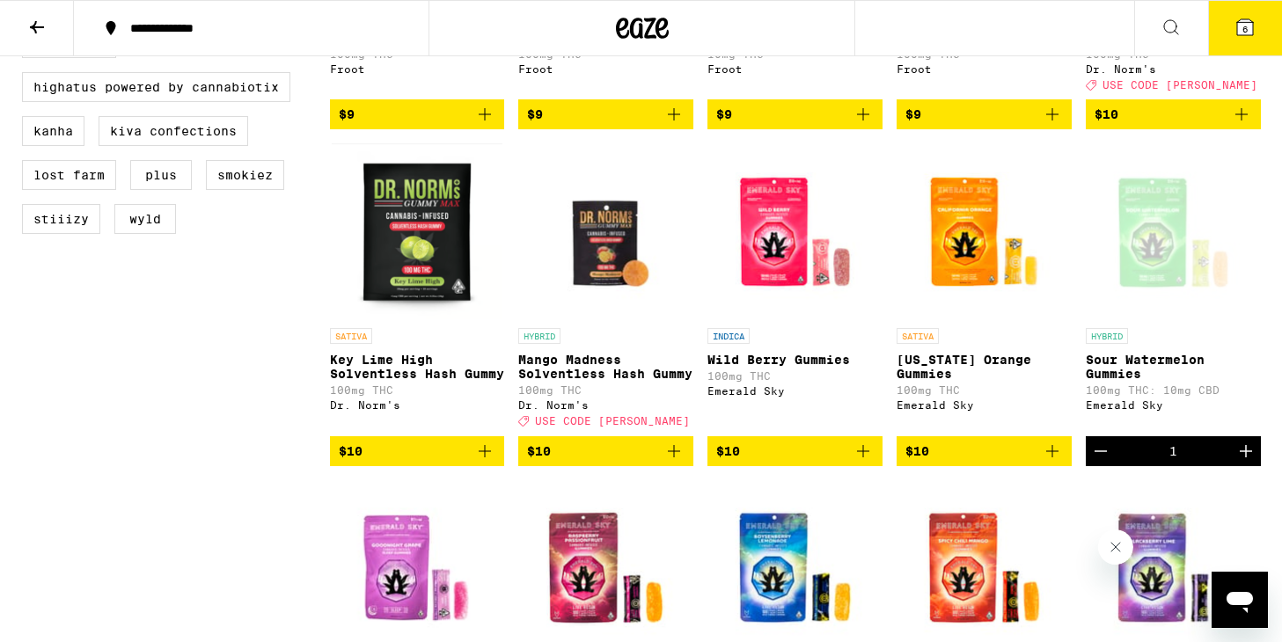
click at [863, 462] on icon "Add to bag" at bounding box center [862, 451] width 21 height 21
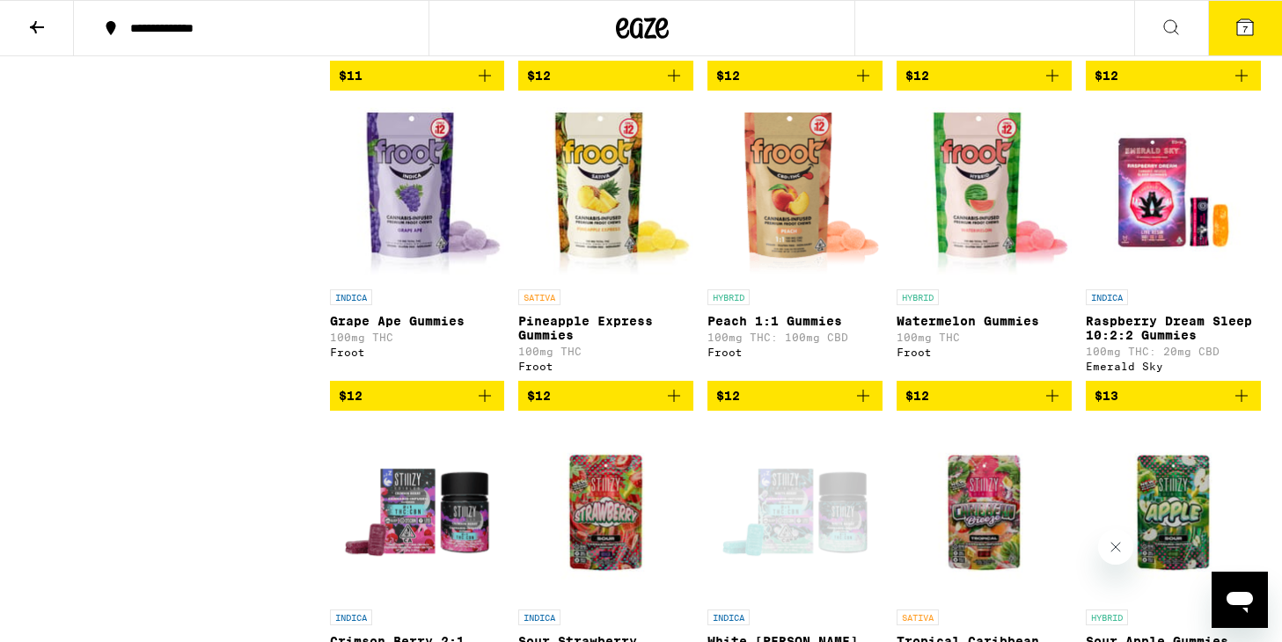
scroll to position [1464, 0]
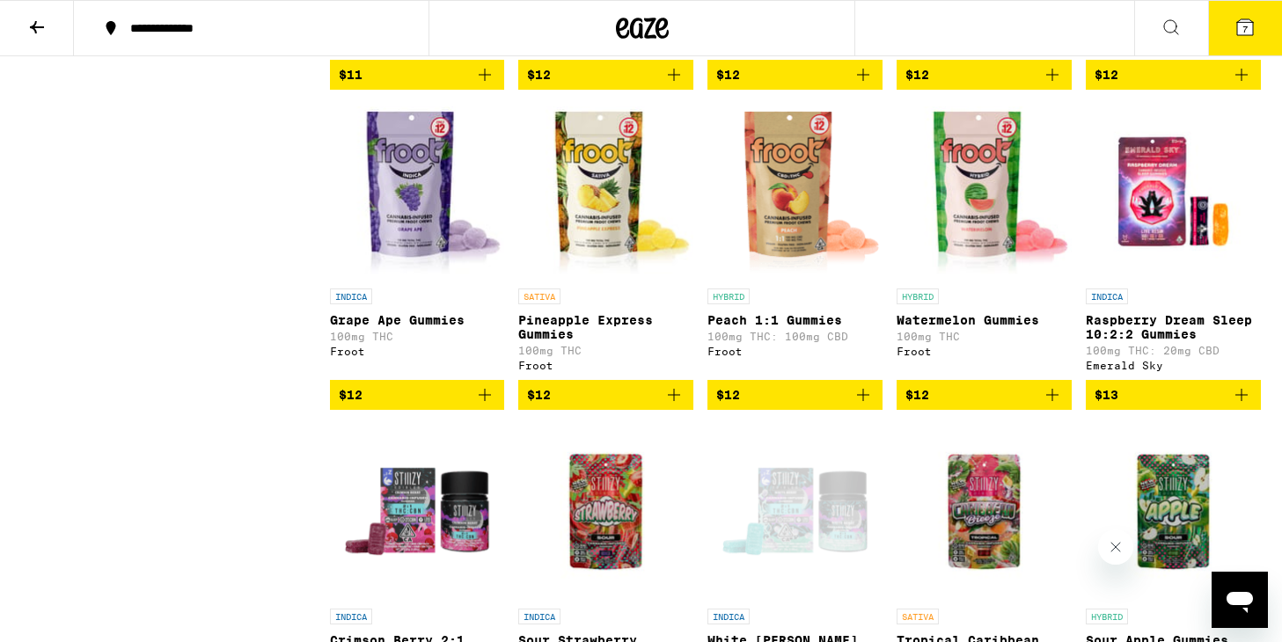
click at [1241, 406] on icon "Add to bag" at bounding box center [1241, 394] width 21 height 21
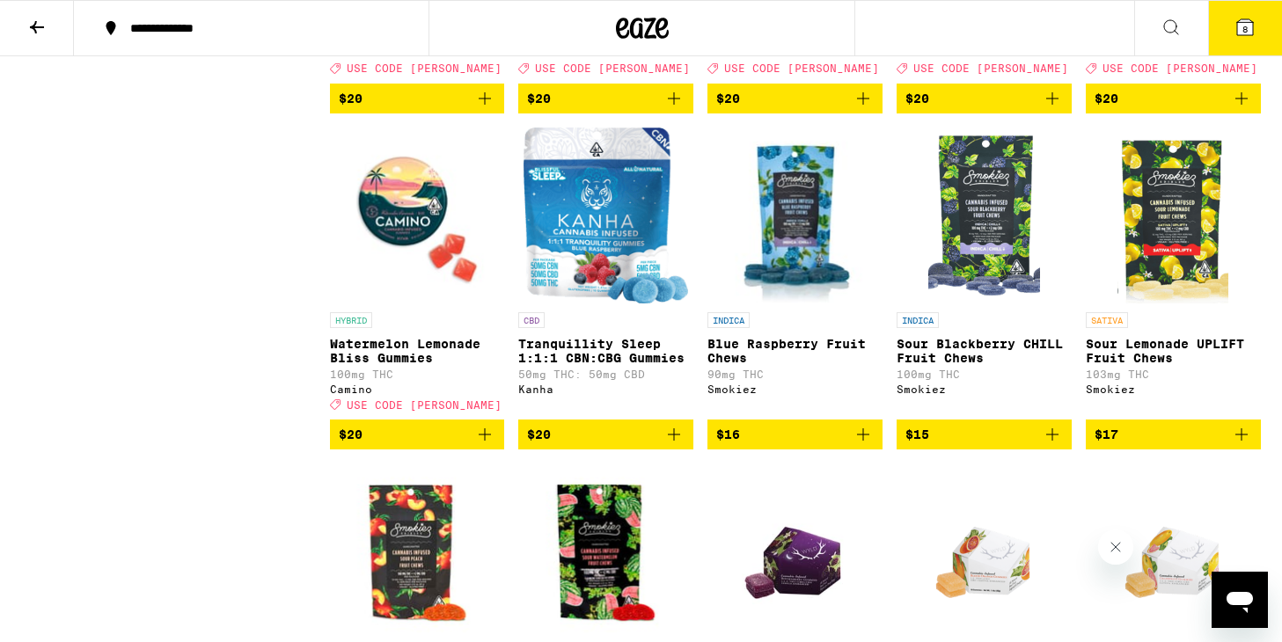
scroll to position [5014, 0]
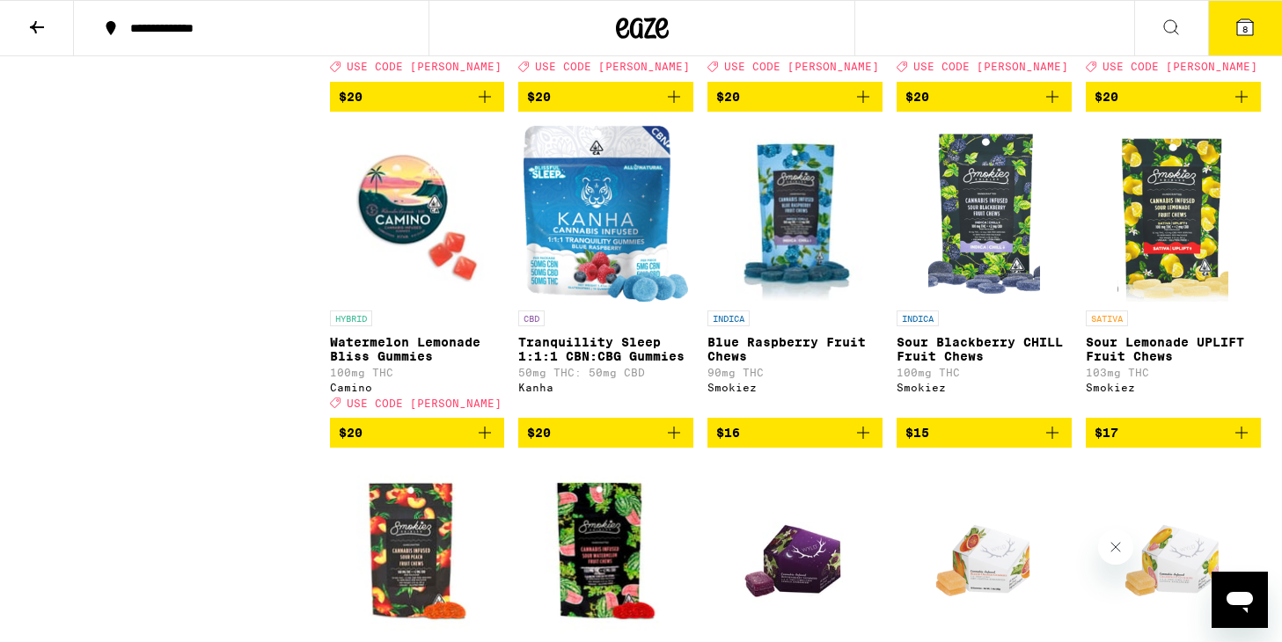
click at [1239, 21] on icon at bounding box center [1244, 27] width 21 height 21
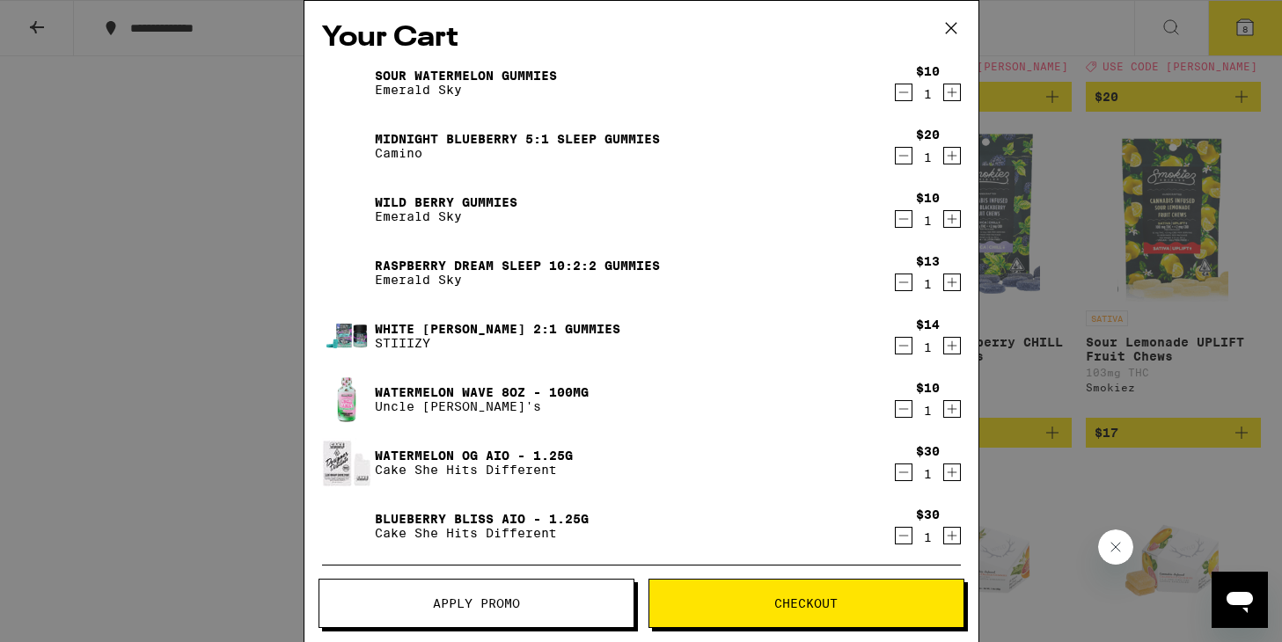
click at [903, 153] on icon "Decrement" at bounding box center [903, 155] width 16 height 21
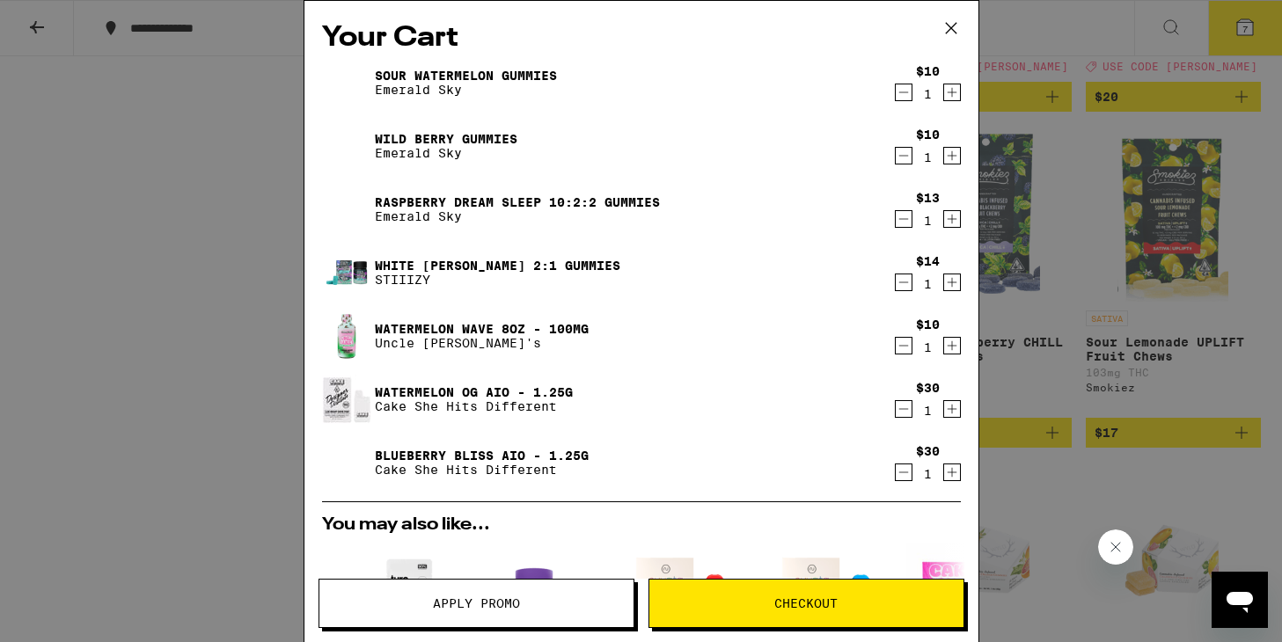
click at [903, 286] on icon "Decrement" at bounding box center [903, 282] width 16 height 21
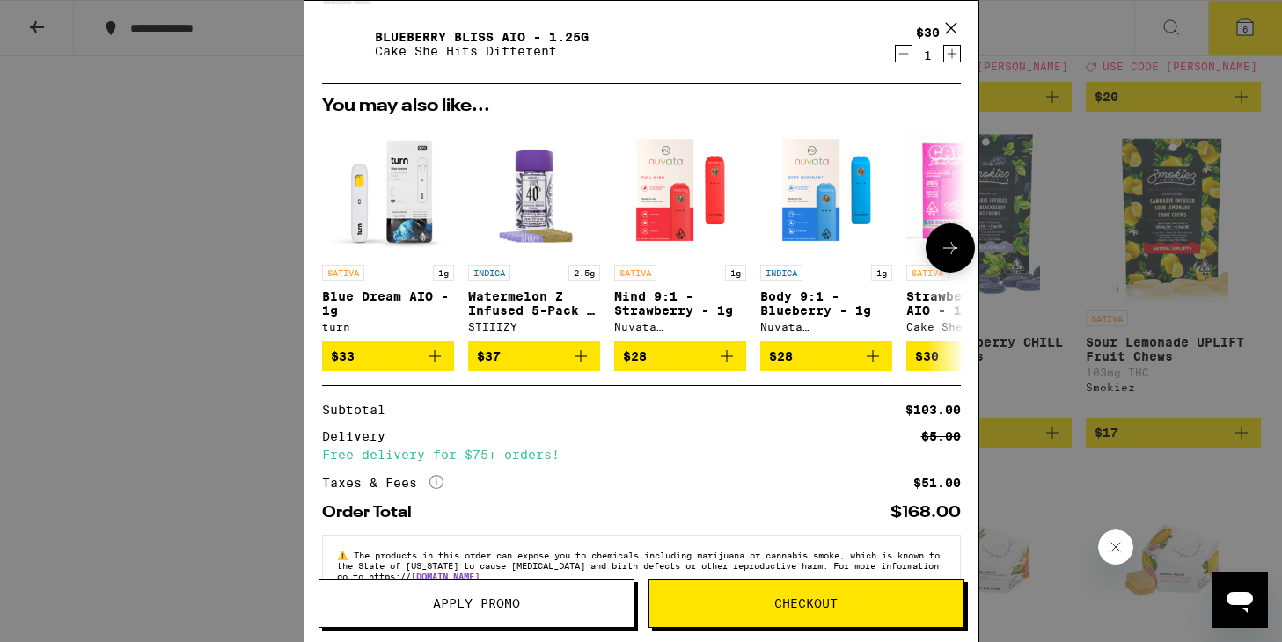
scroll to position [405, 0]
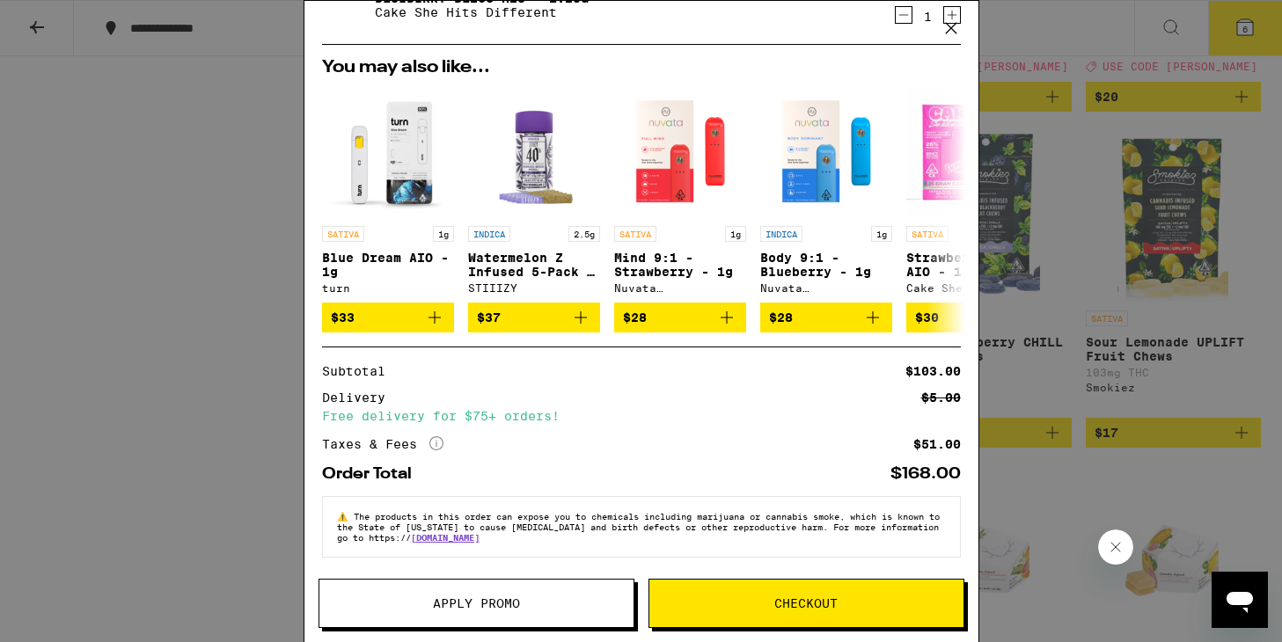
click at [448, 611] on button "Apply Promo" at bounding box center [476, 603] width 316 height 49
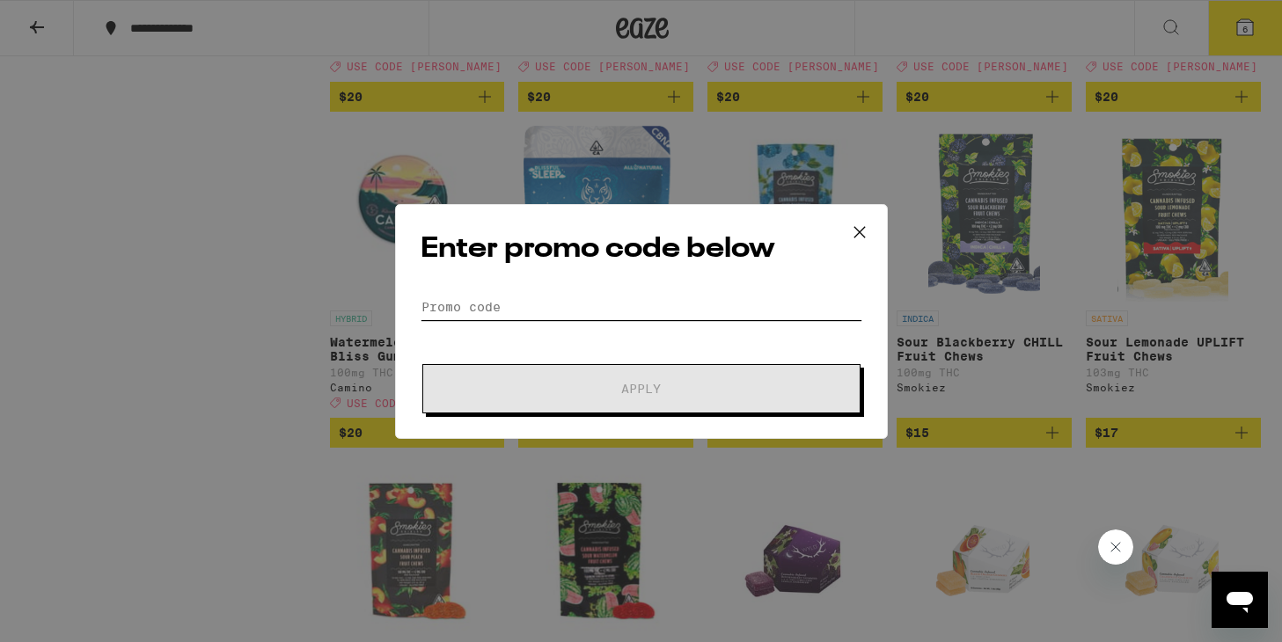
click at [427, 295] on input "Promo Code" at bounding box center [641, 307] width 442 height 26
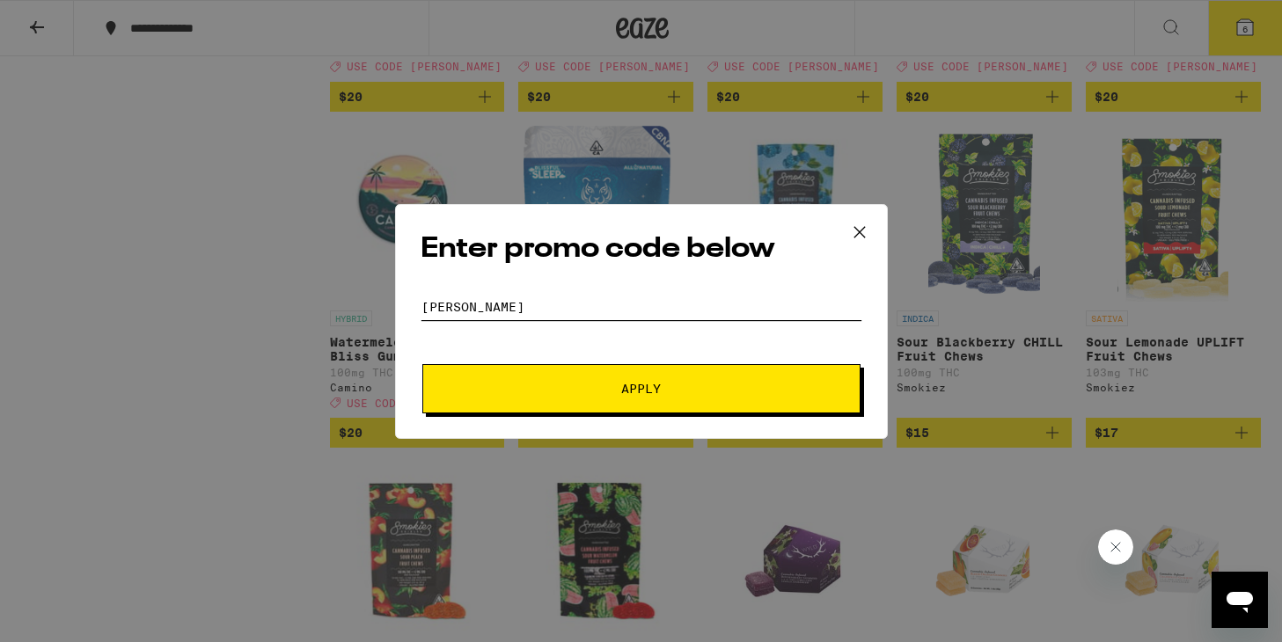
type input "[PERSON_NAME]"
click at [558, 361] on form "Promo Code [PERSON_NAME] Apply" at bounding box center [641, 354] width 442 height 120
click at [558, 390] on span "Apply" at bounding box center [641, 389] width 317 height 12
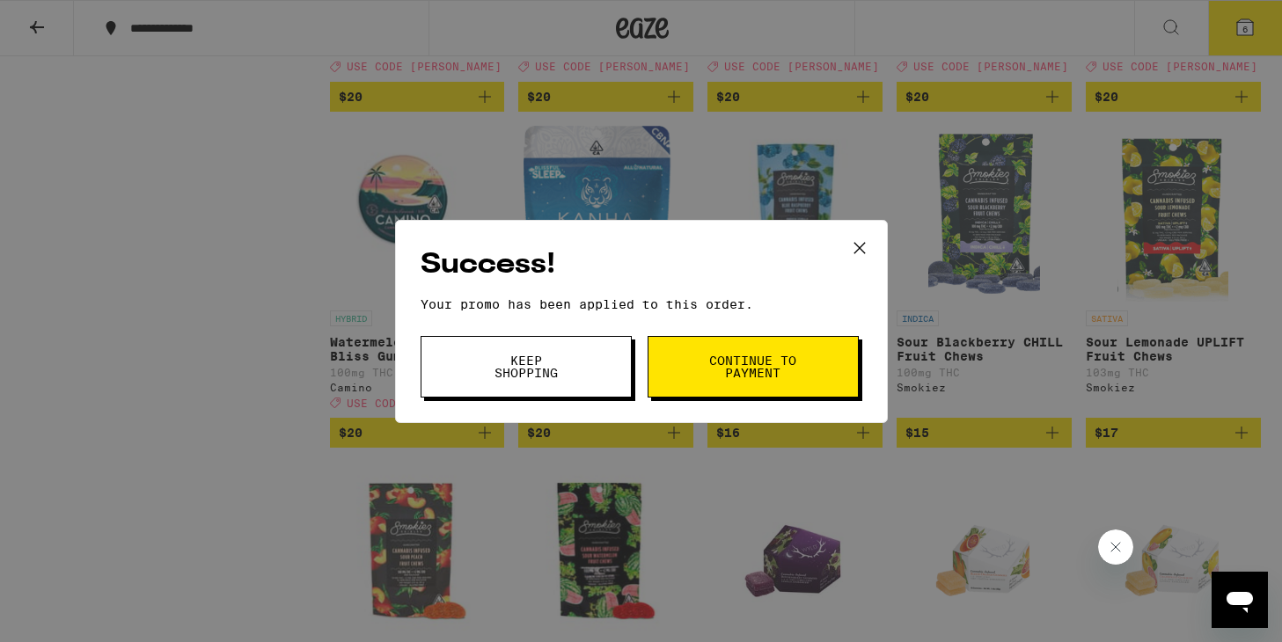
click at [566, 371] on span "Keep Shopping" at bounding box center [526, 366] width 90 height 25
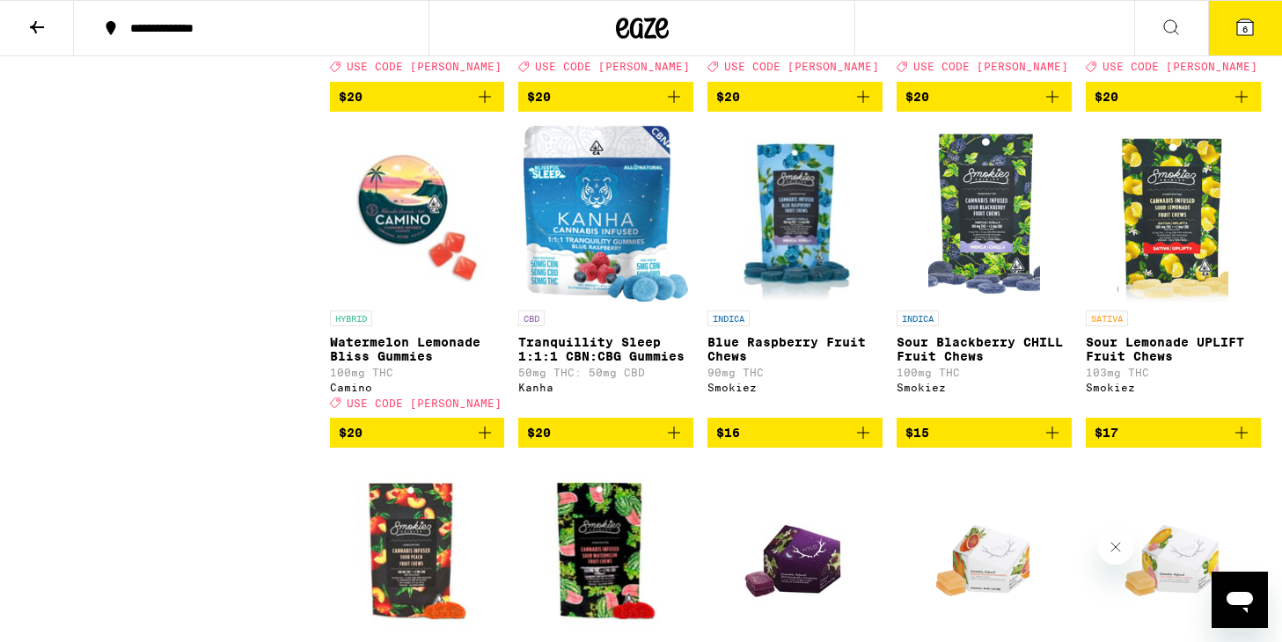
click at [1246, 26] on span "6" at bounding box center [1244, 29] width 5 height 11
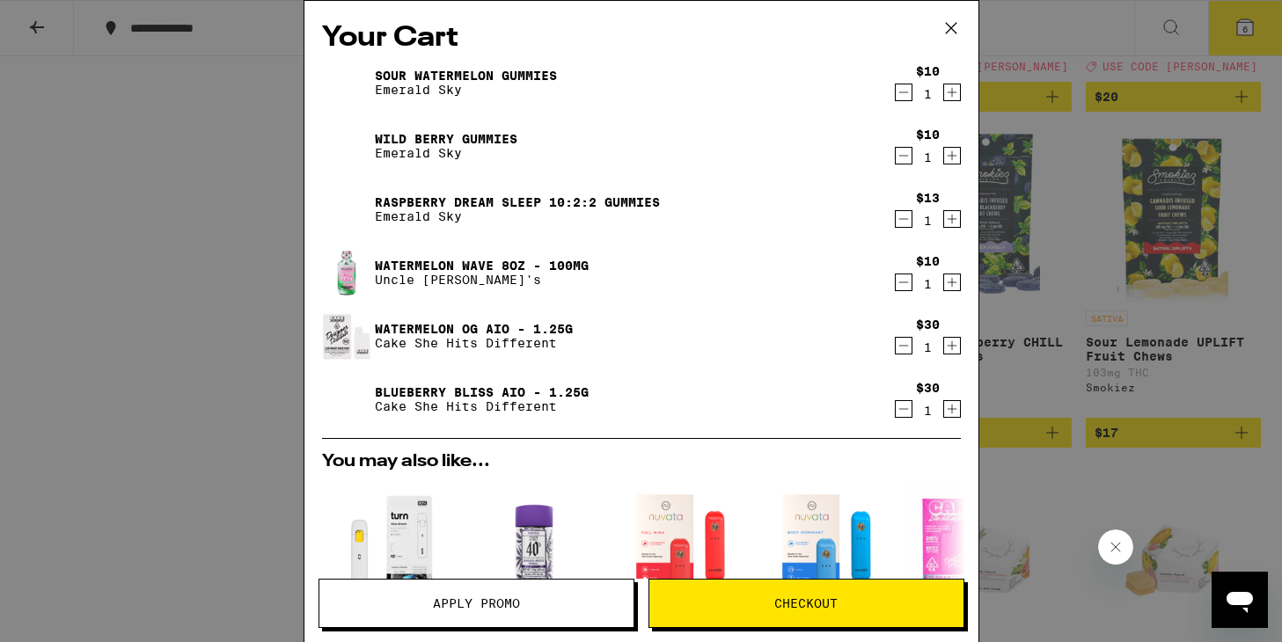
click at [717, 602] on span "Checkout" at bounding box center [806, 603] width 314 height 12
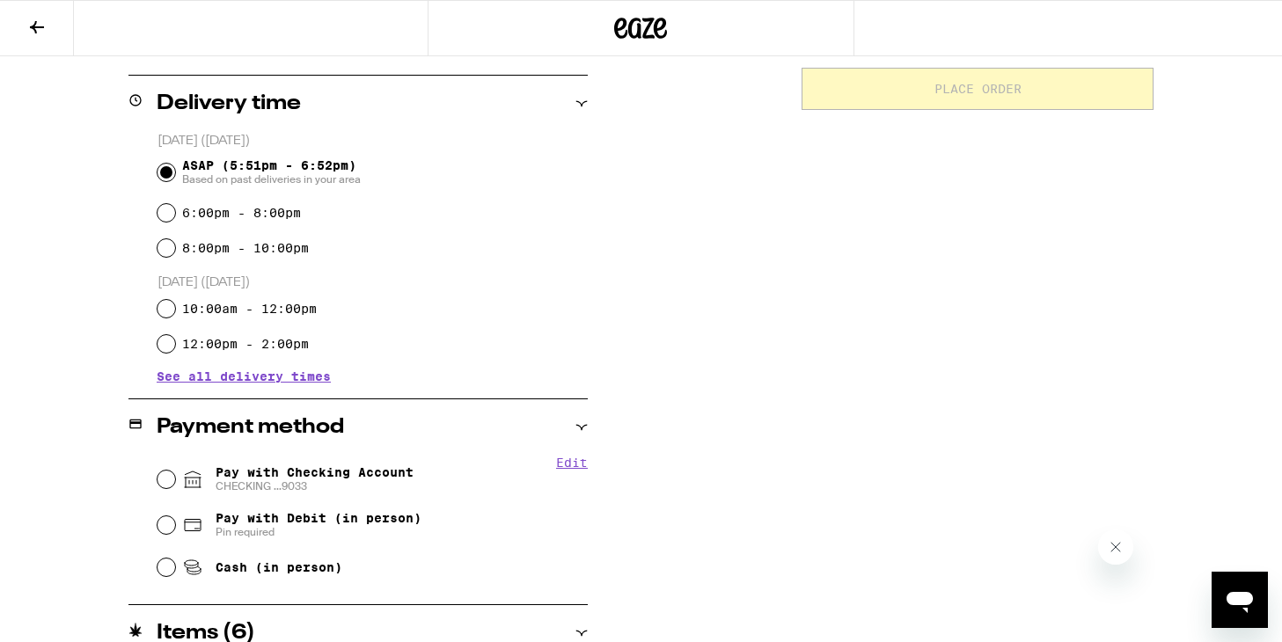
scroll to position [417, 0]
click at [167, 485] on input "Pay with Checking Account CHECKING ...9033" at bounding box center [166, 479] width 18 height 18
radio input "true"
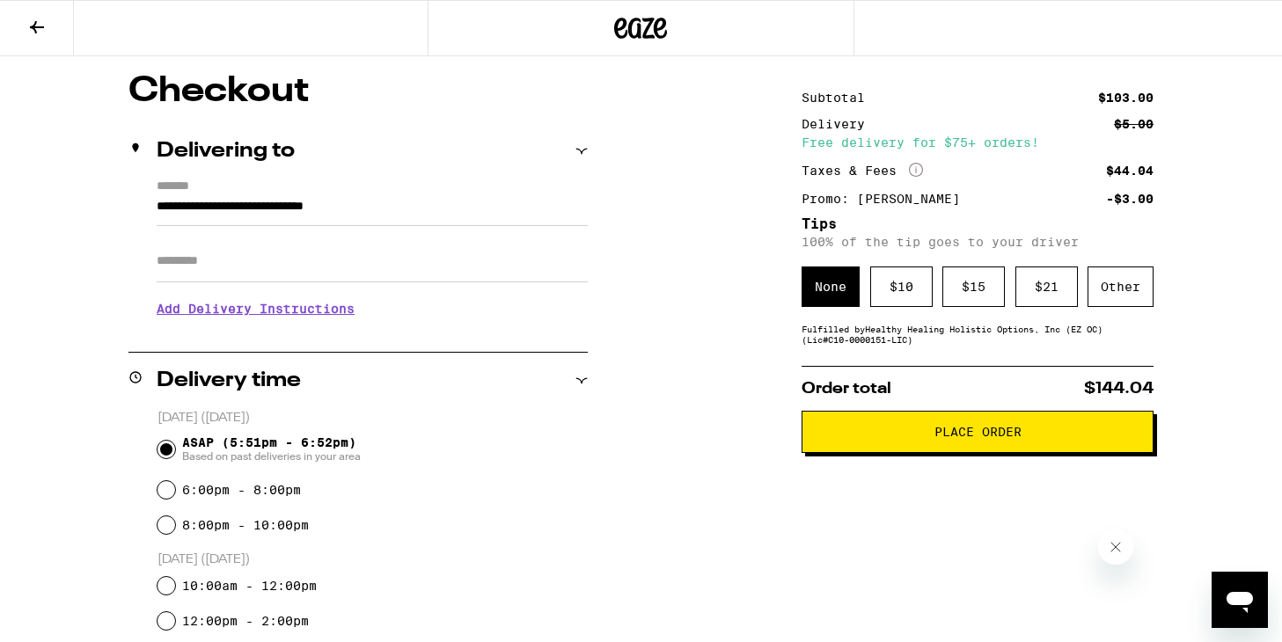
scroll to position [135, 0]
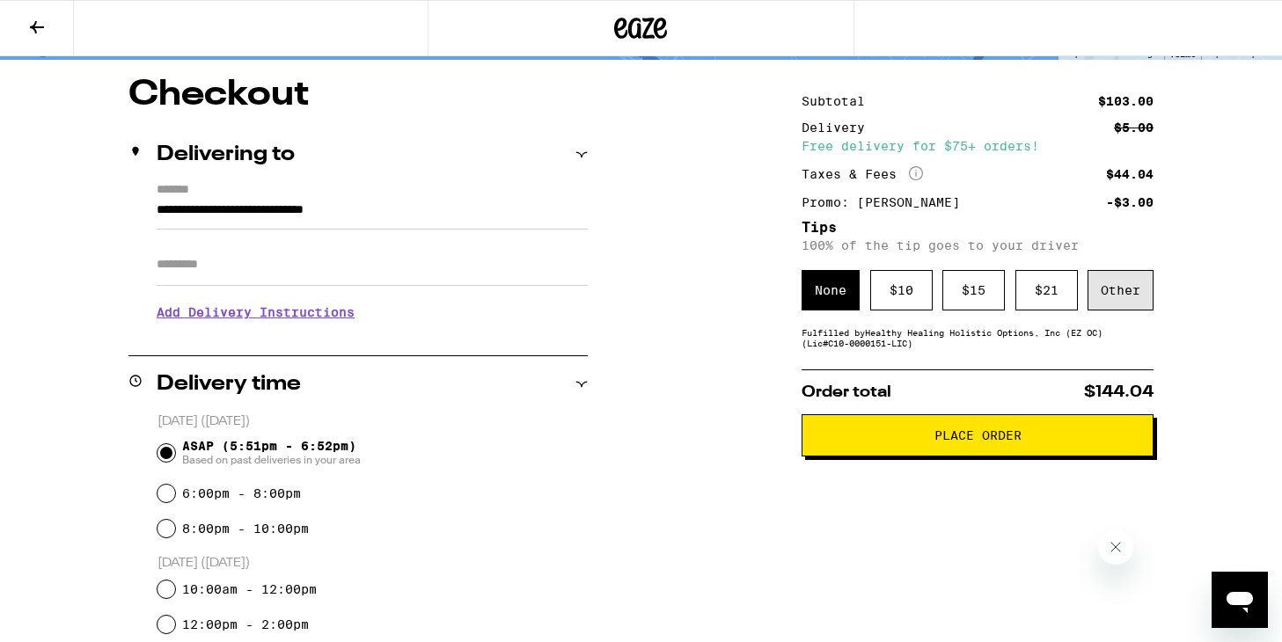
click at [1128, 296] on div "Other" at bounding box center [1120, 290] width 66 height 40
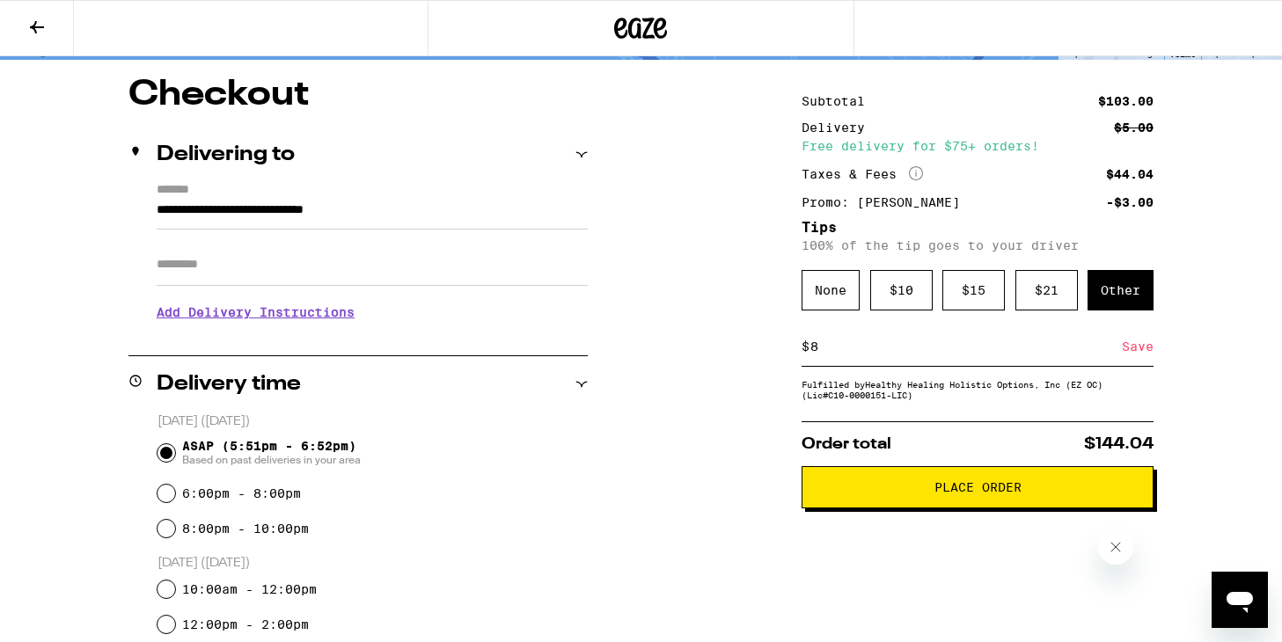
type input "8"
click at [1144, 356] on div "Save" at bounding box center [1138, 346] width 32 height 39
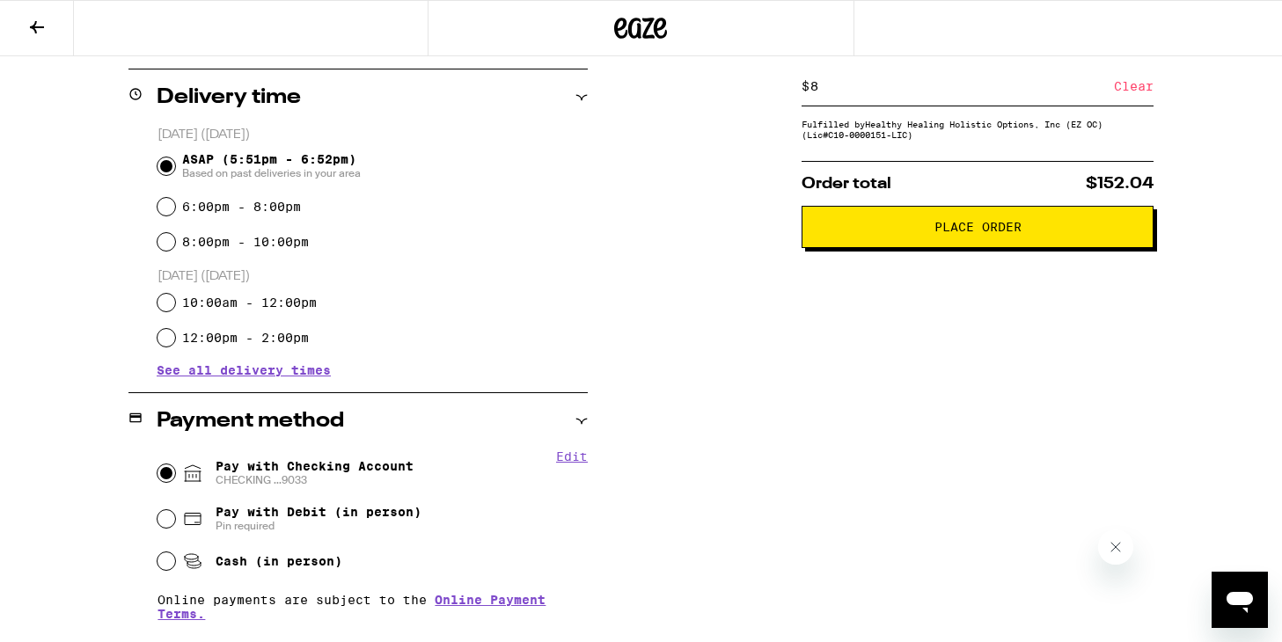
scroll to position [419, 0]
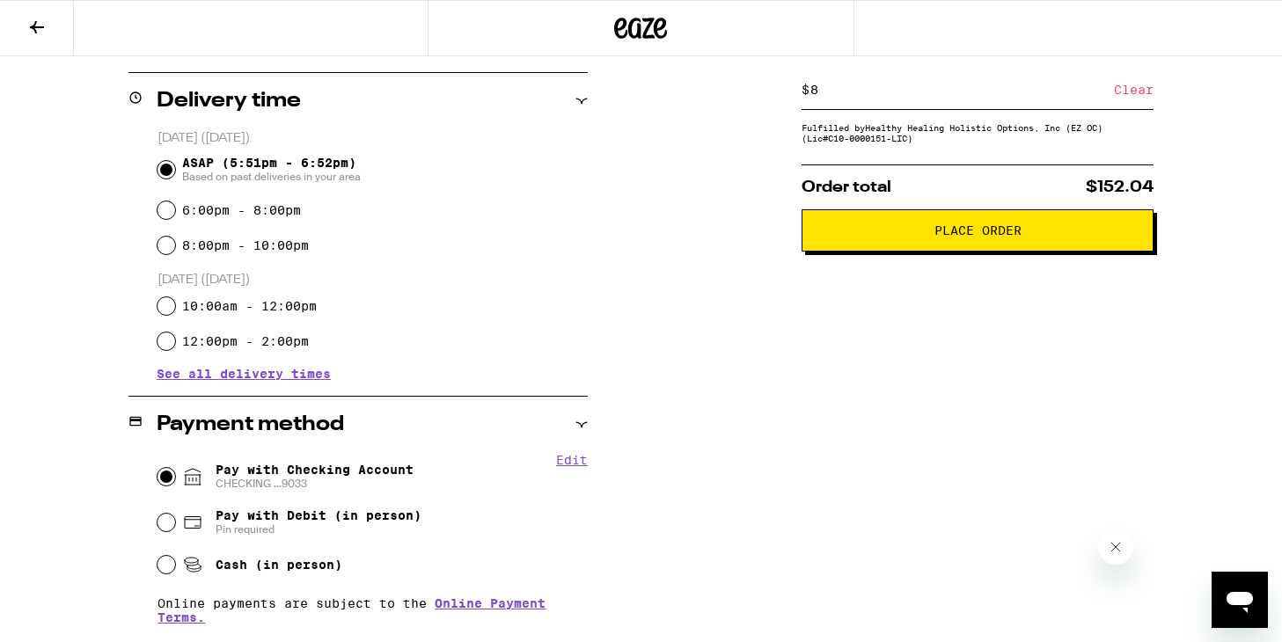
click at [997, 237] on span "Place Order" at bounding box center [977, 230] width 87 height 12
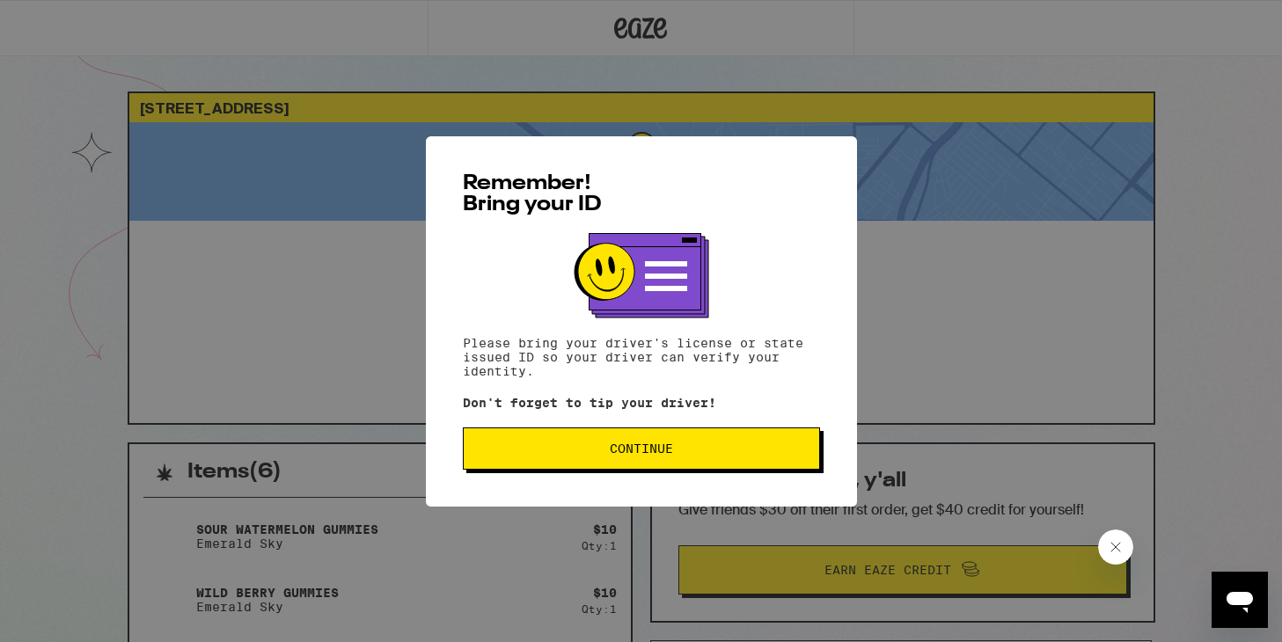
click at [626, 450] on span "Continue" at bounding box center [641, 448] width 63 height 12
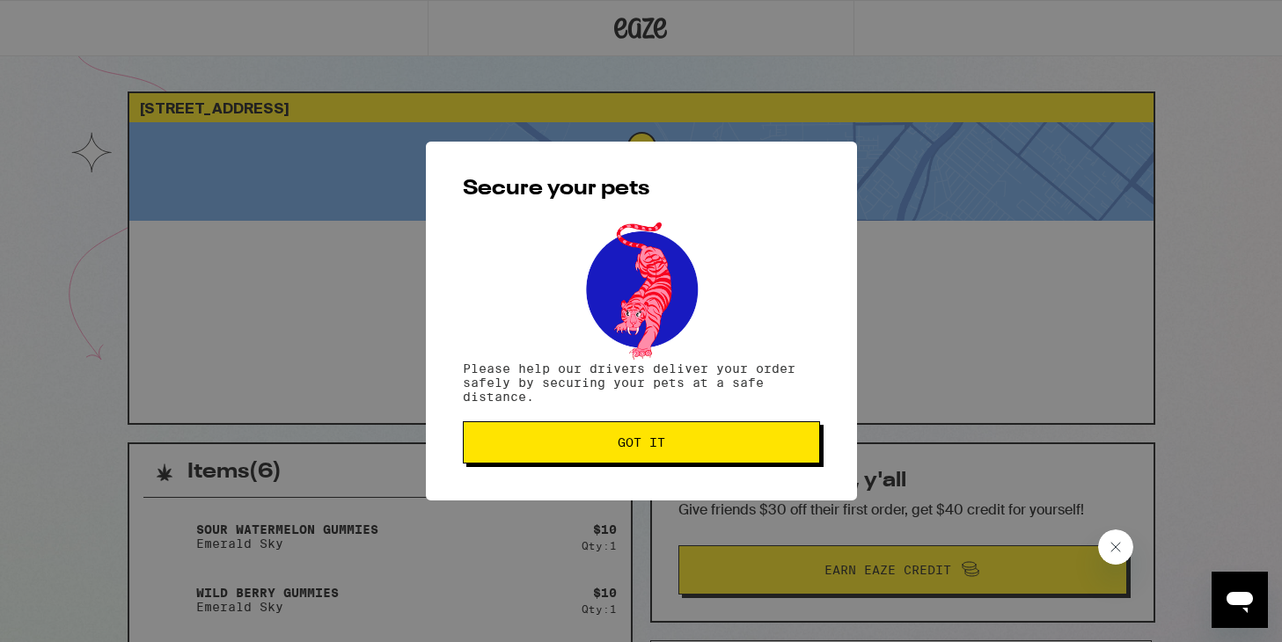
click at [587, 462] on button "Got it" at bounding box center [641, 442] width 357 height 42
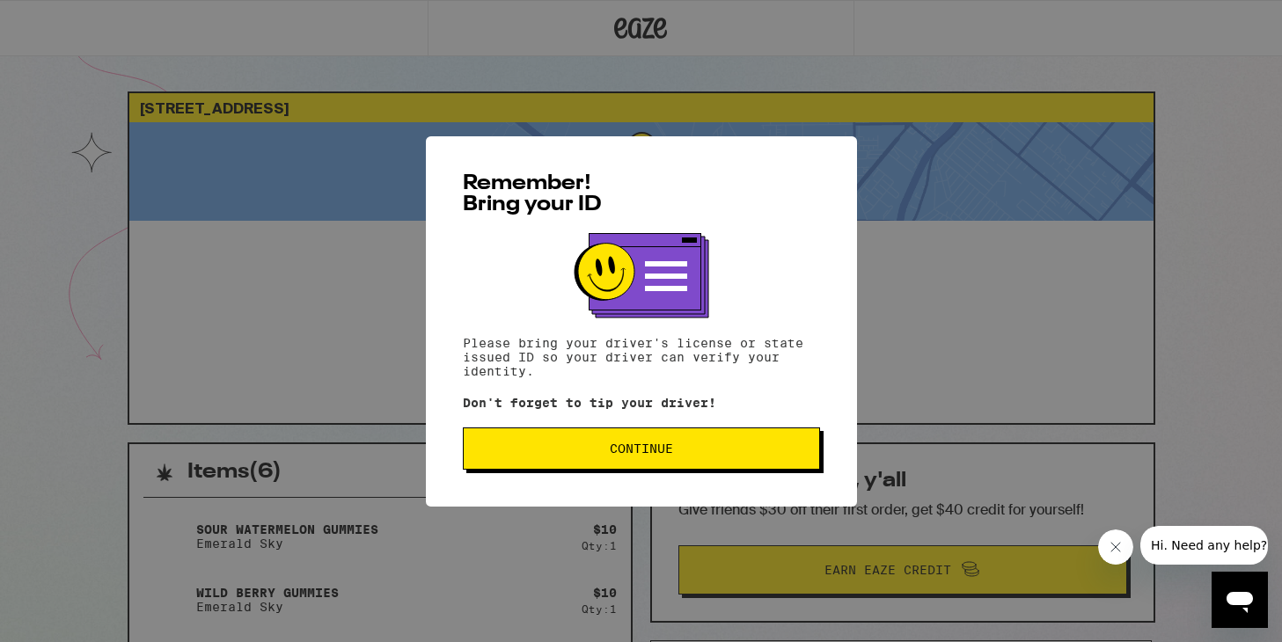
click at [585, 455] on span "Continue" at bounding box center [641, 448] width 327 height 12
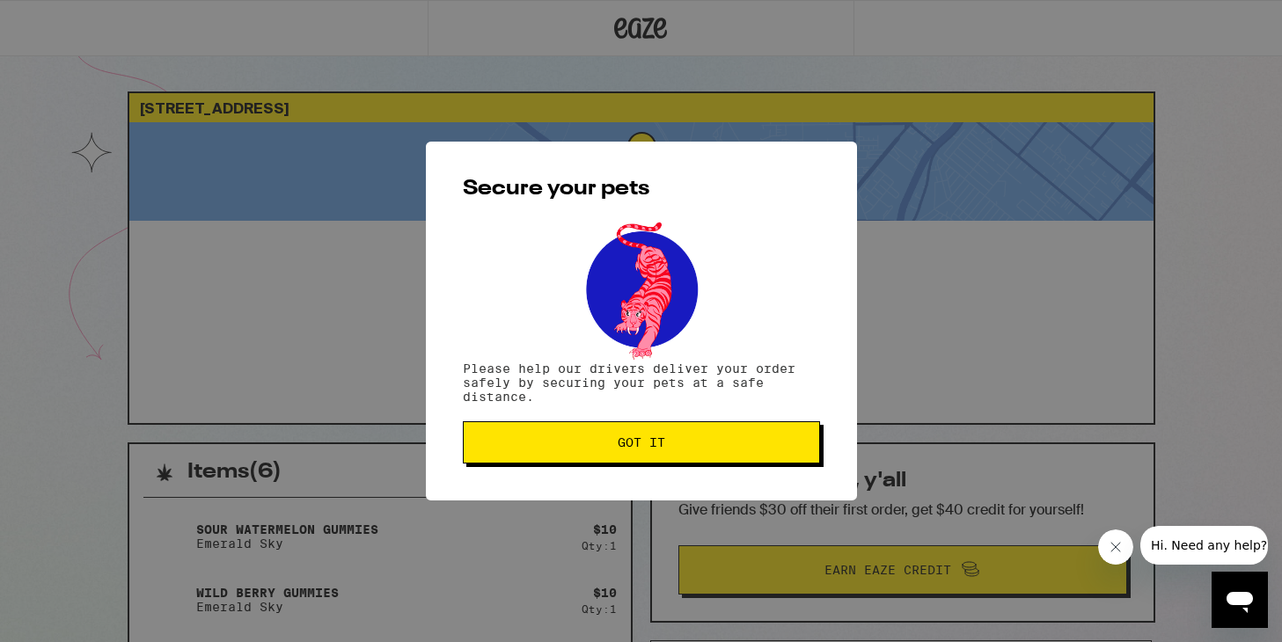
click at [585, 456] on button "Got it" at bounding box center [641, 442] width 357 height 42
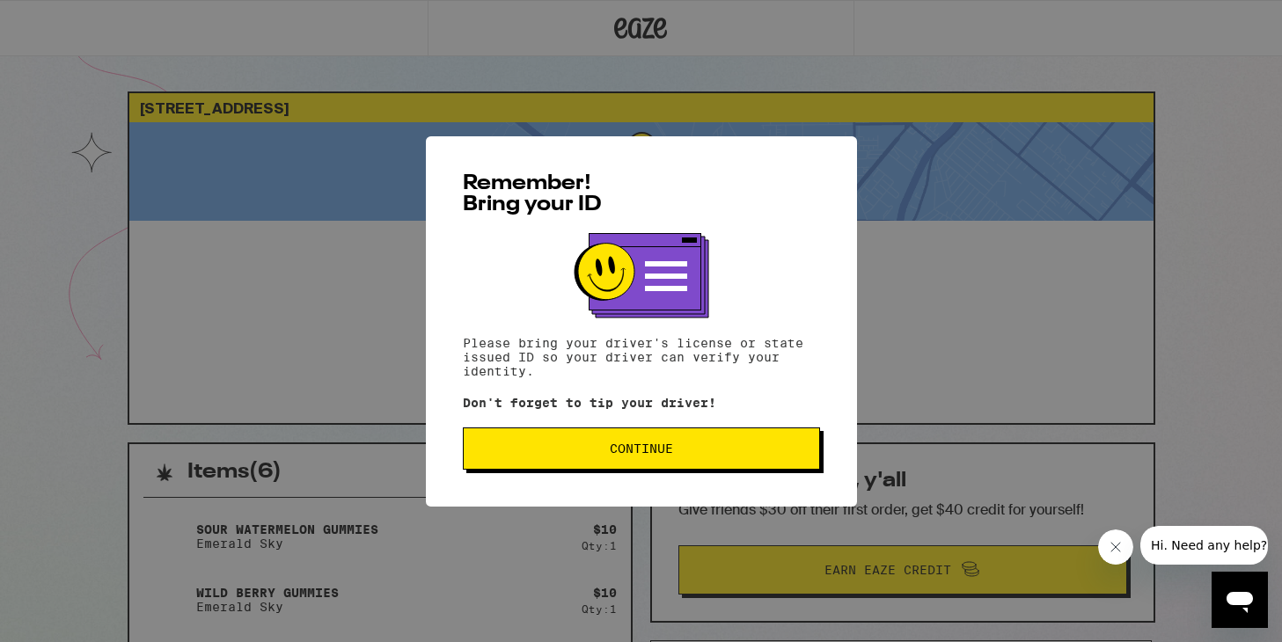
click at [555, 462] on button "Continue" at bounding box center [641, 448] width 357 height 42
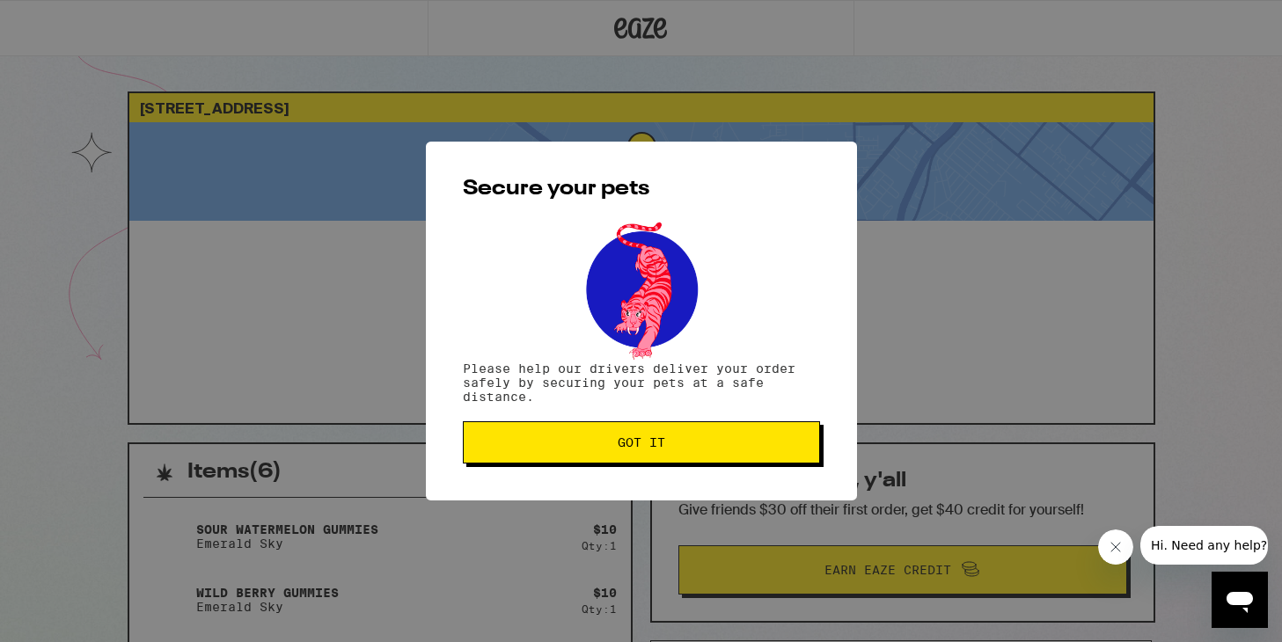
click at [587, 449] on span "Got it" at bounding box center [641, 442] width 327 height 12
